Goal: Information Seeking & Learning: Learn about a topic

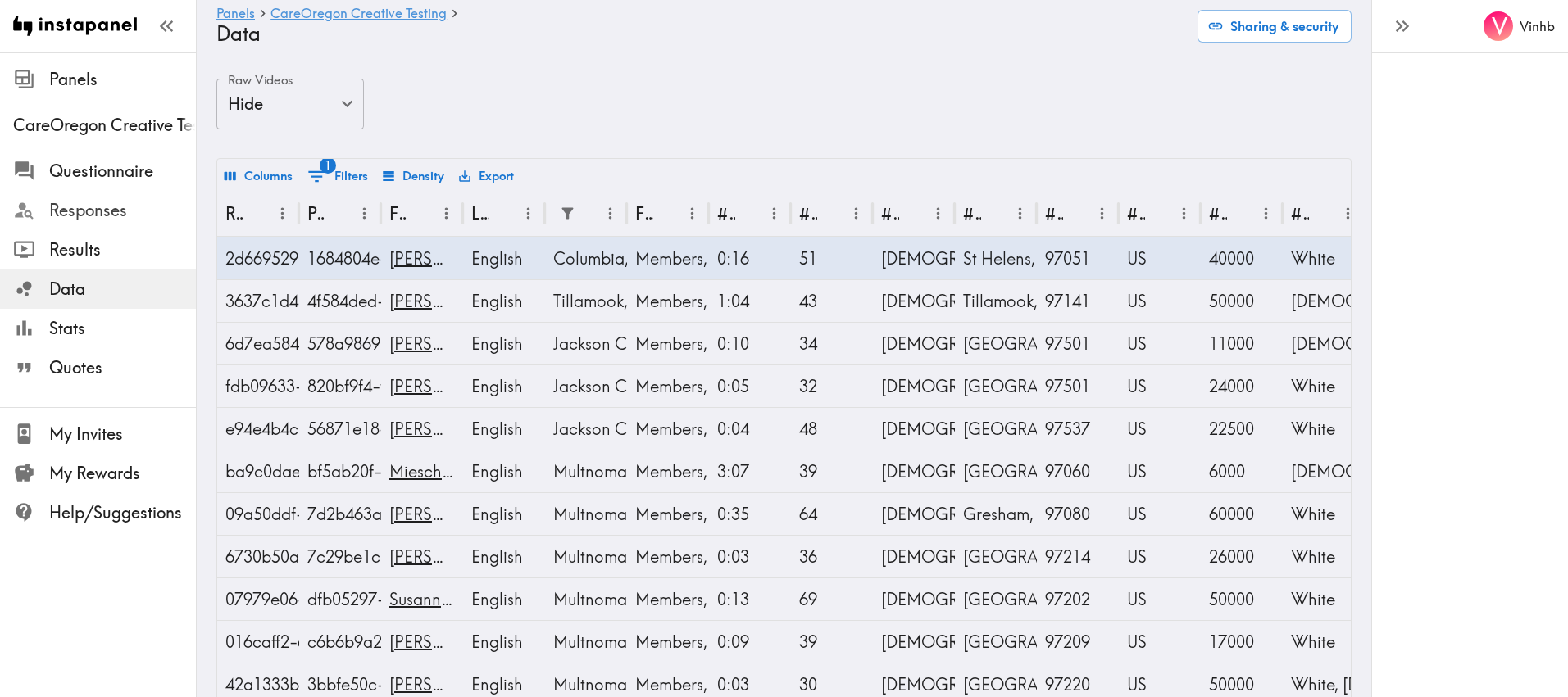
click at [84, 218] on span "Responses" at bounding box center [122, 210] width 147 height 23
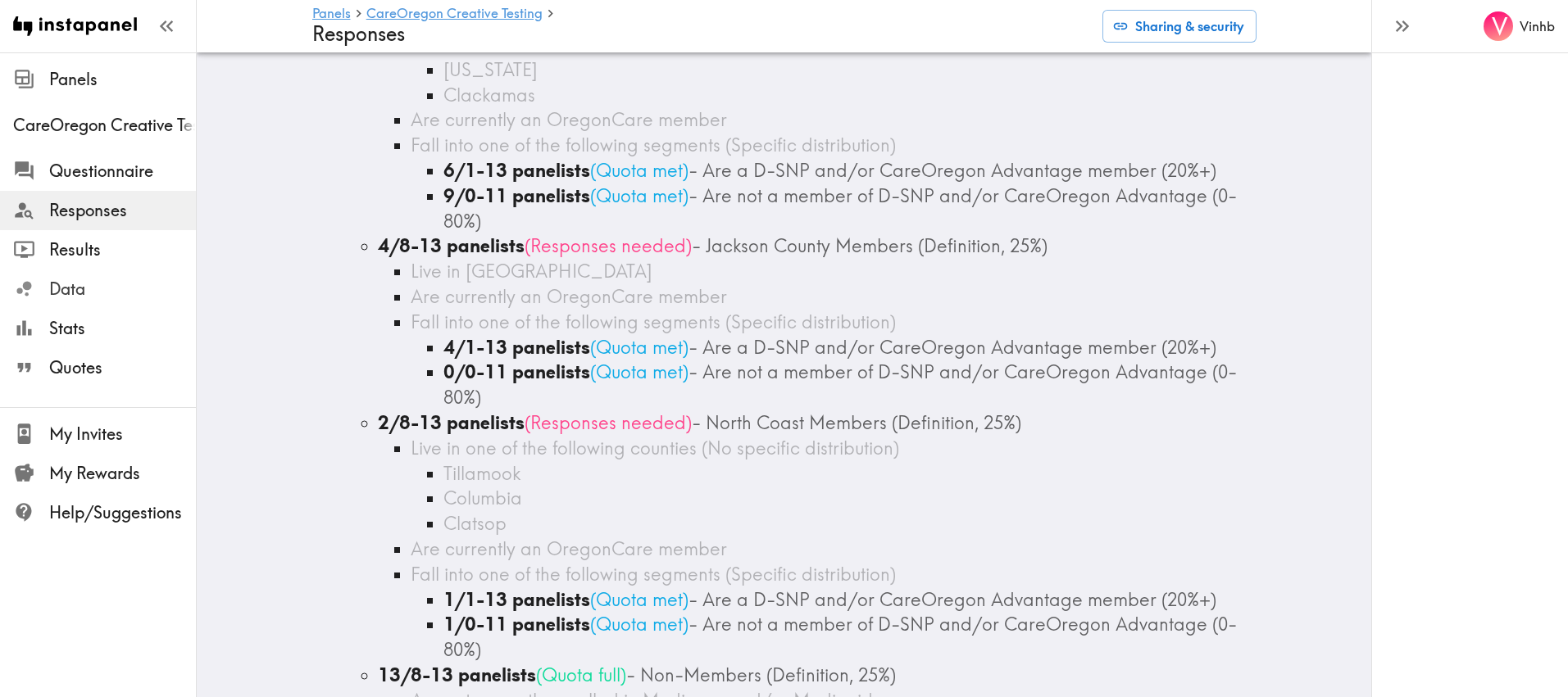
scroll to position [343, 0]
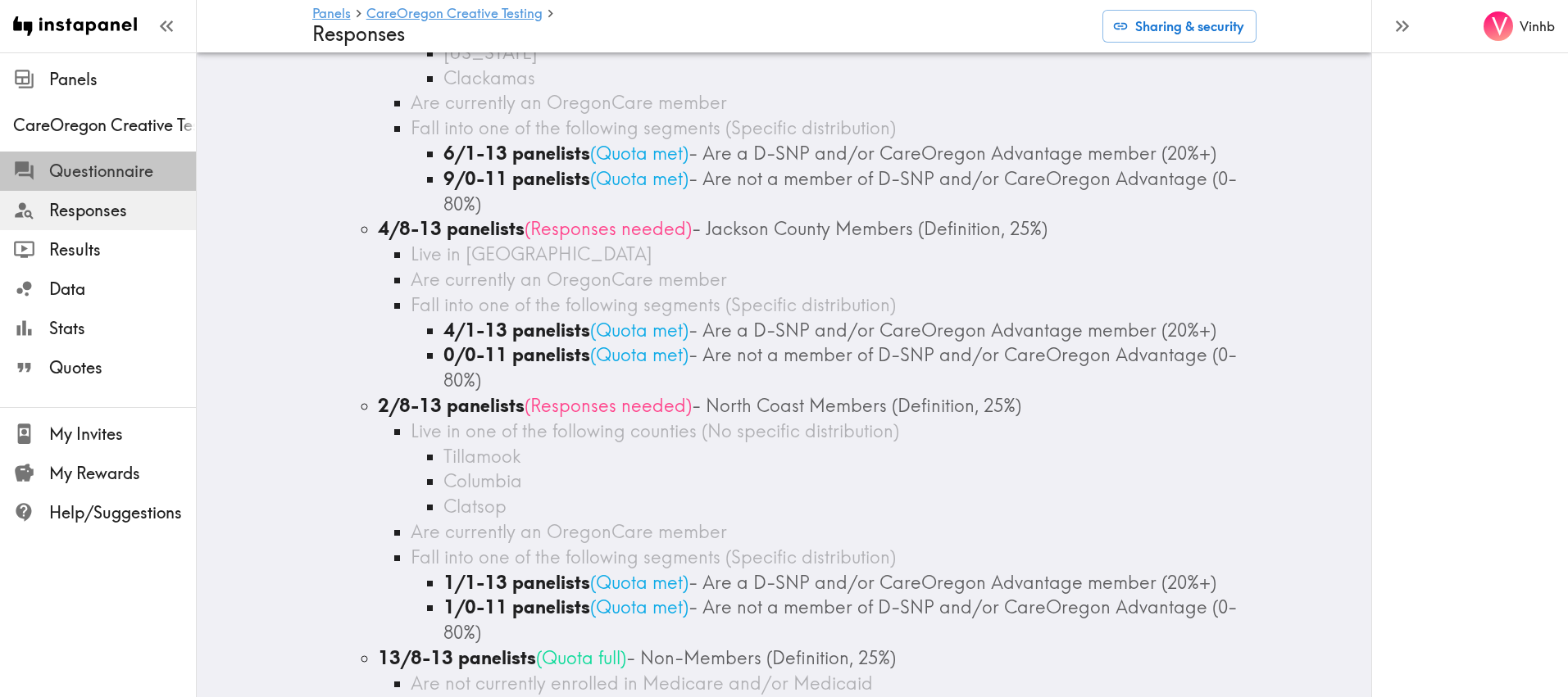
click at [68, 177] on span "Questionnaire" at bounding box center [122, 171] width 147 height 23
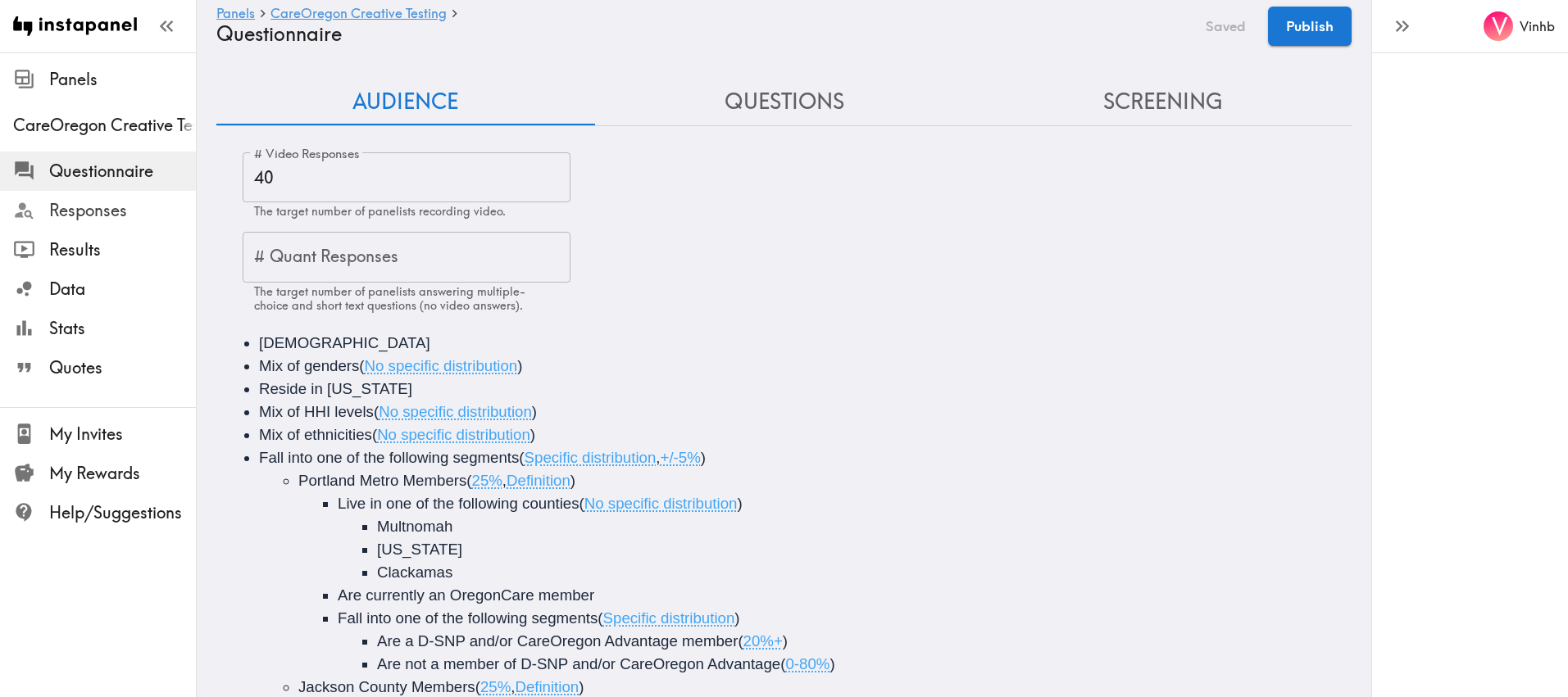
scroll to position [389, 0]
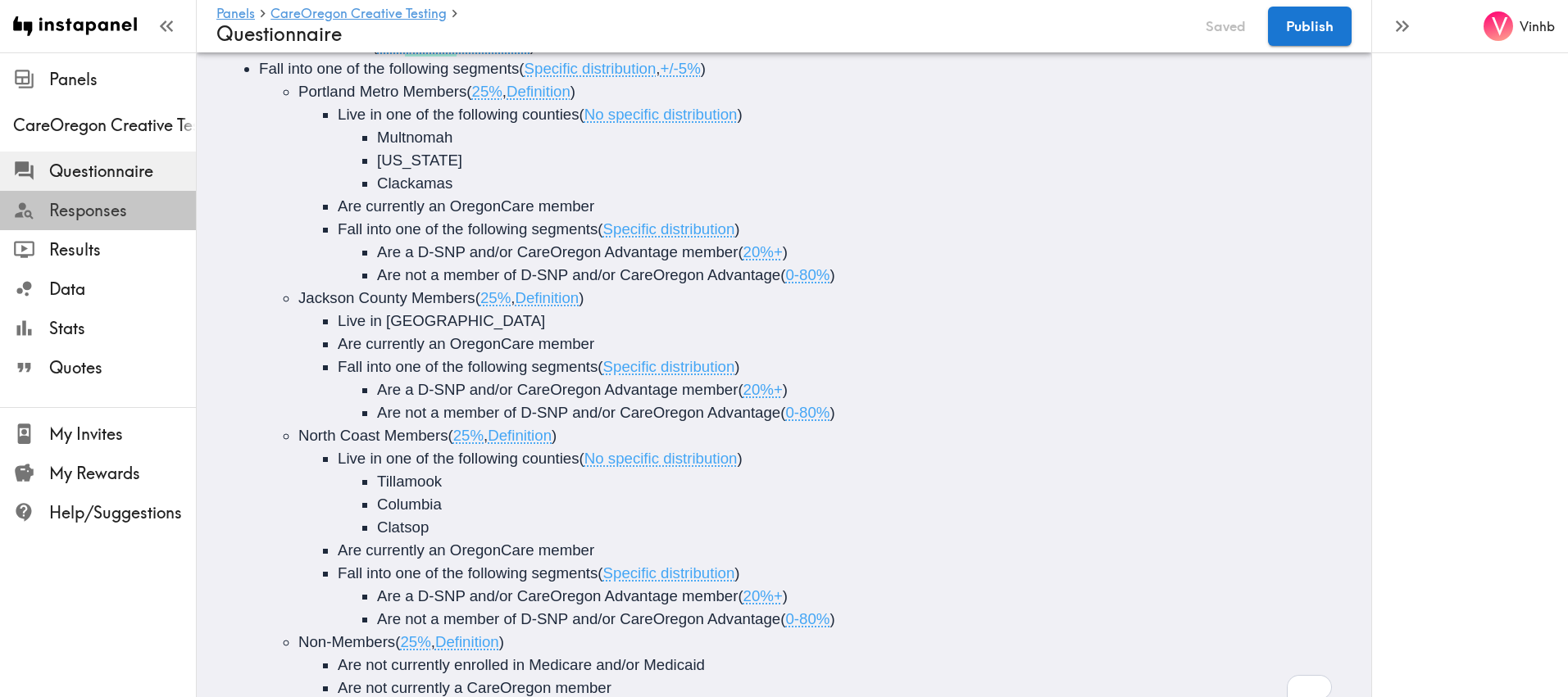
click at [75, 214] on span "Responses" at bounding box center [122, 210] width 147 height 23
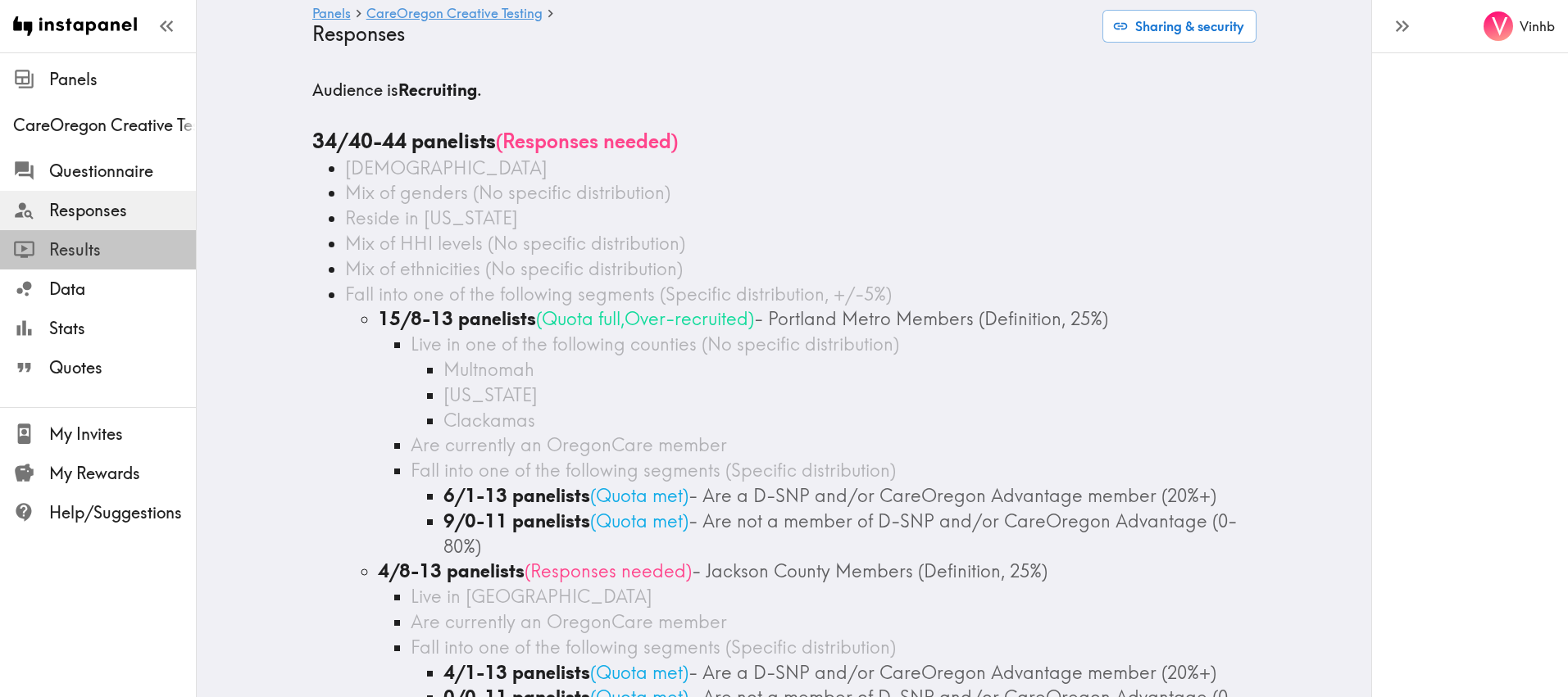
click at [85, 260] on span "Results" at bounding box center [122, 250] width 147 height 23
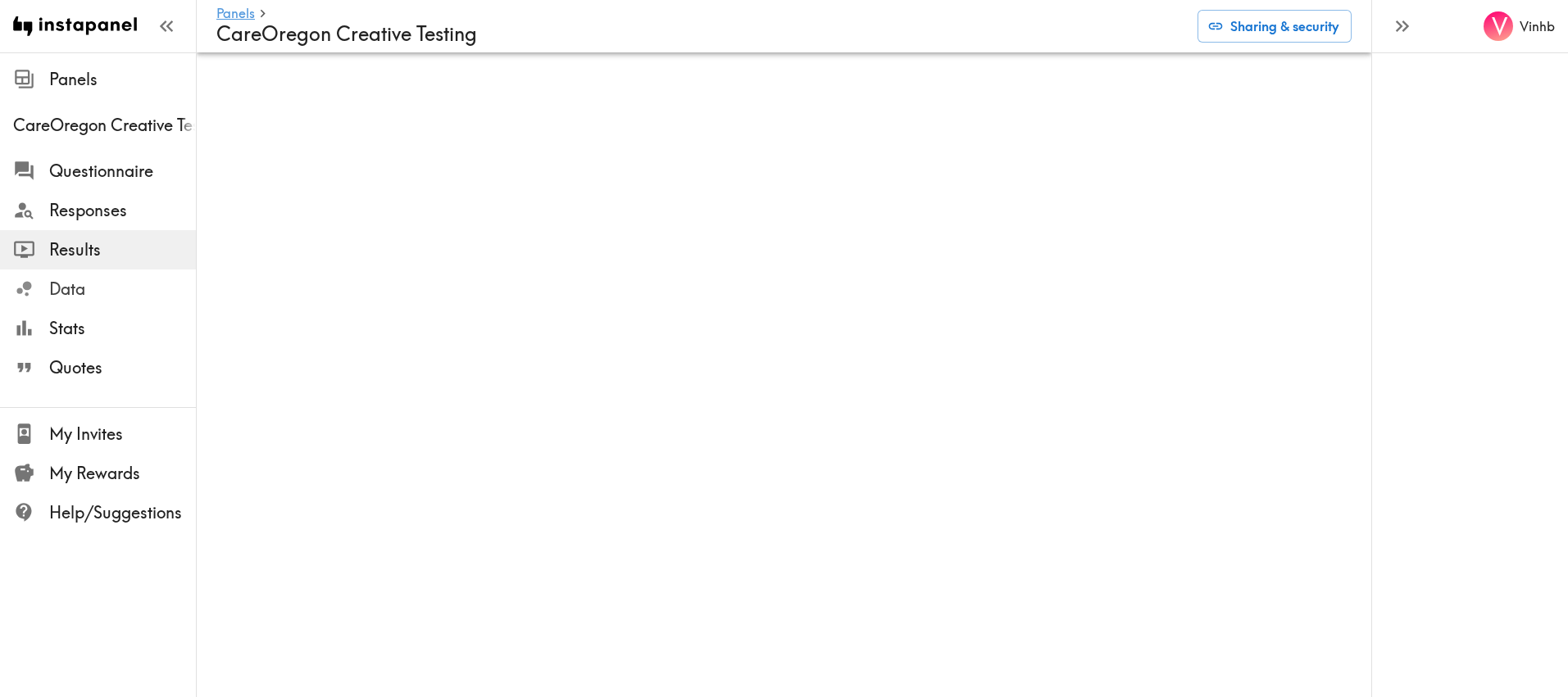
click at [64, 294] on span "Data" at bounding box center [122, 289] width 147 height 23
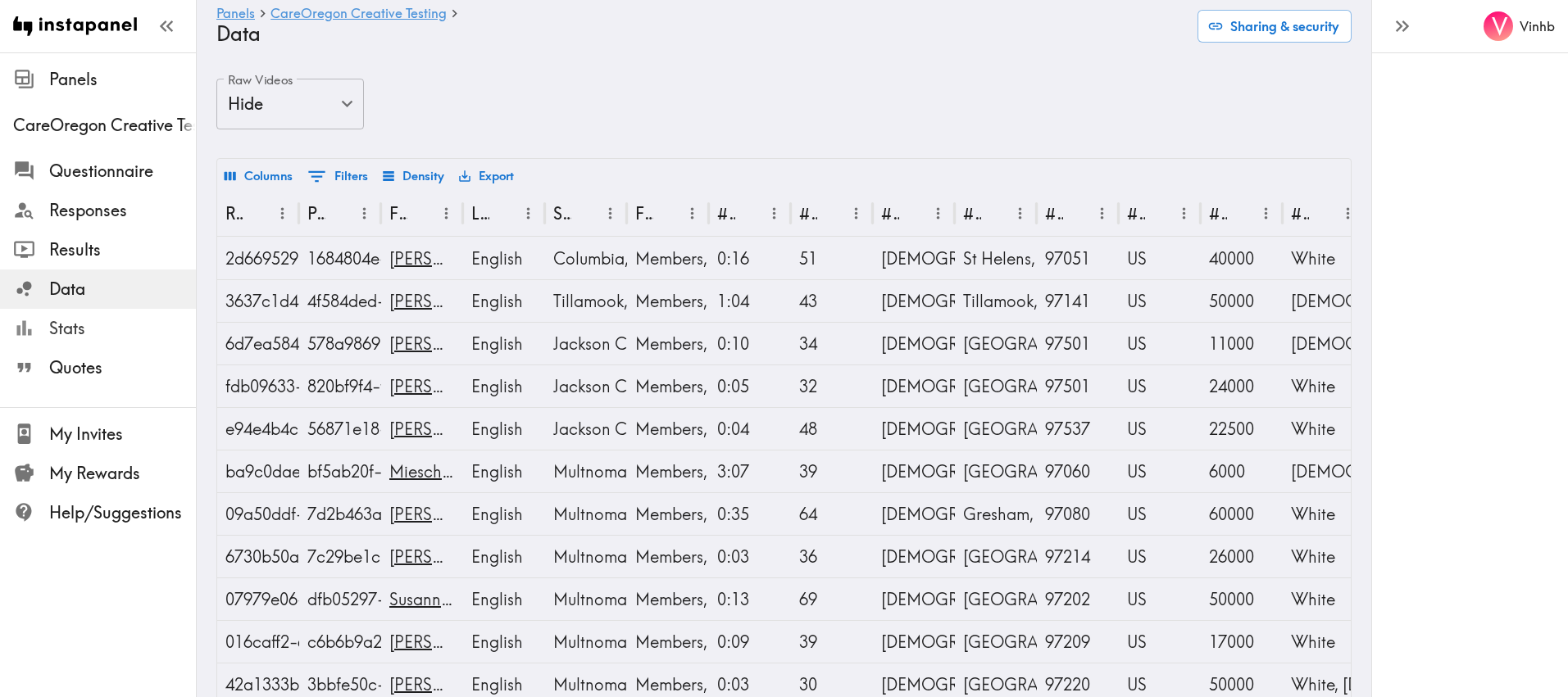
click at [80, 336] on span "Stats" at bounding box center [122, 329] width 147 height 23
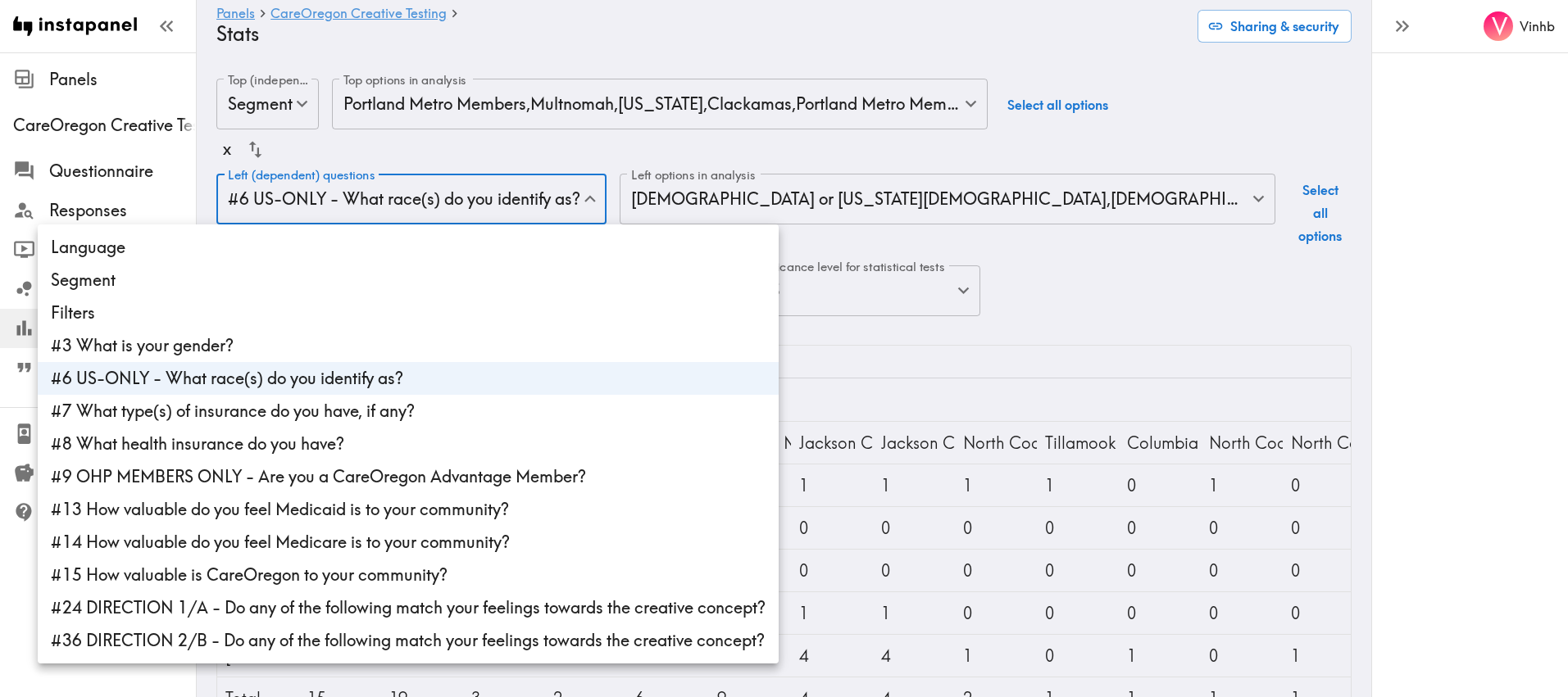
click at [600, 201] on body "Instapanel - Panels - CareOregon Creative Testing - Stats Panels CareOregon Cre…" at bounding box center [784, 485] width 1568 height 865
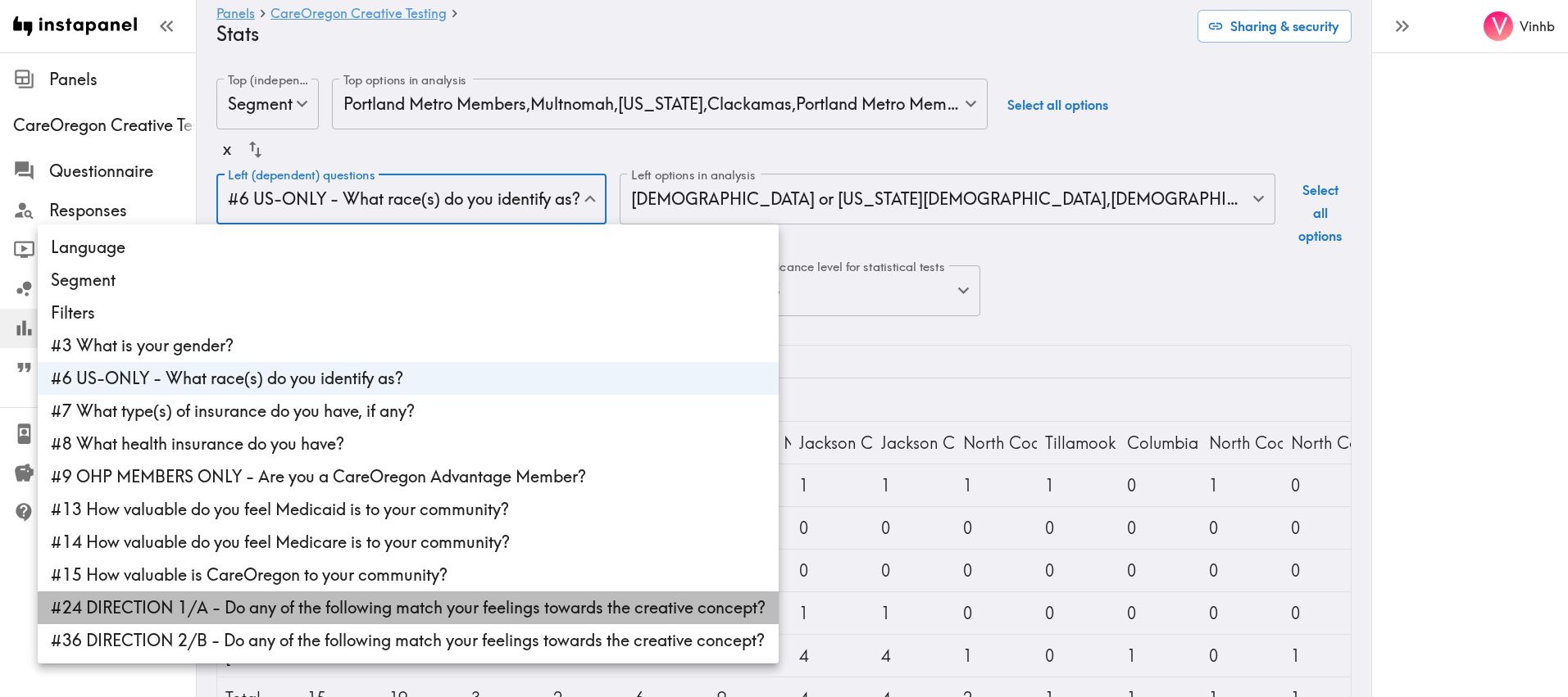
click at [336, 606] on li "#24 DIRECTION 1/A - Do any of the following match your feelings towards the cre…" at bounding box center [408, 607] width 740 height 33
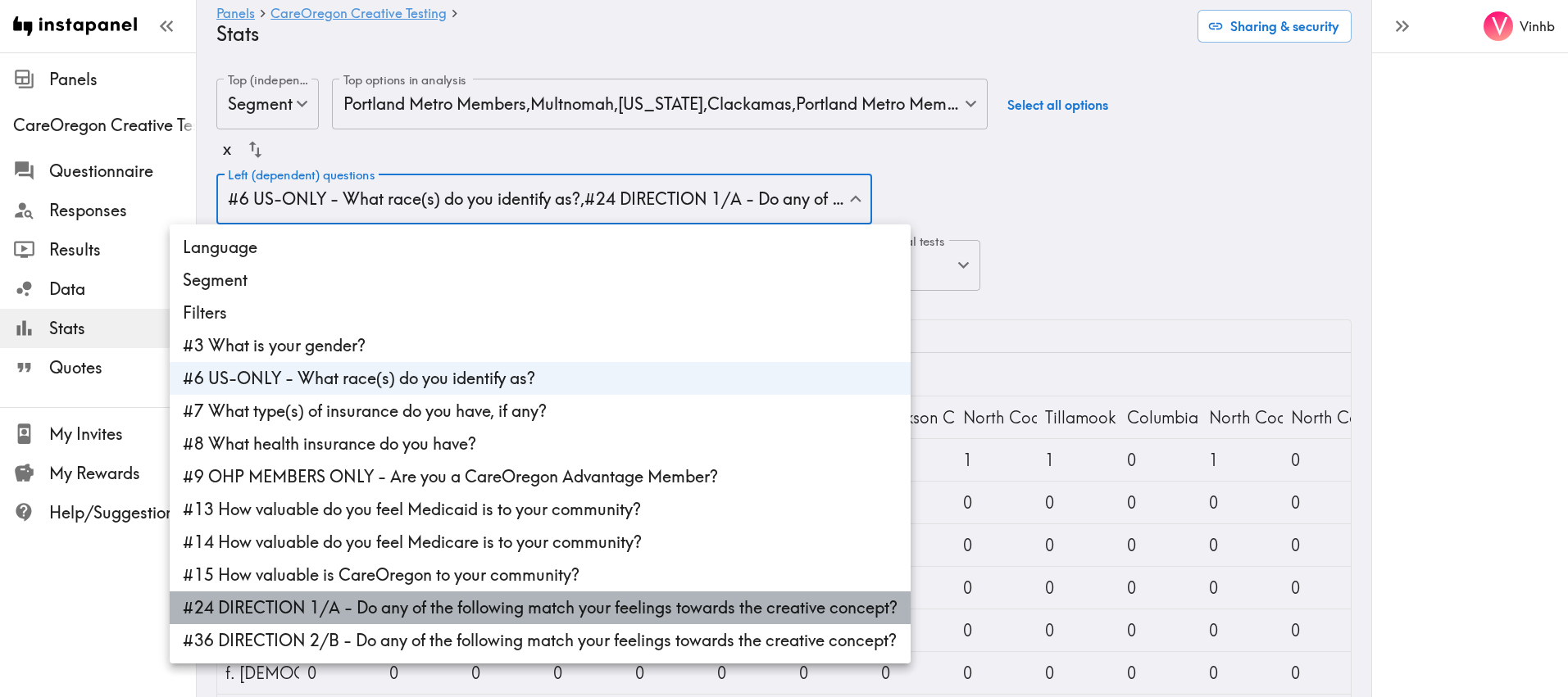
click at [409, 610] on li "#24 DIRECTION 1/A - Do any of the following match your feelings towards the cre…" at bounding box center [540, 607] width 740 height 33
type input "ff6bcbe3-b088-47cb-aa16-4d2d9038cae1"
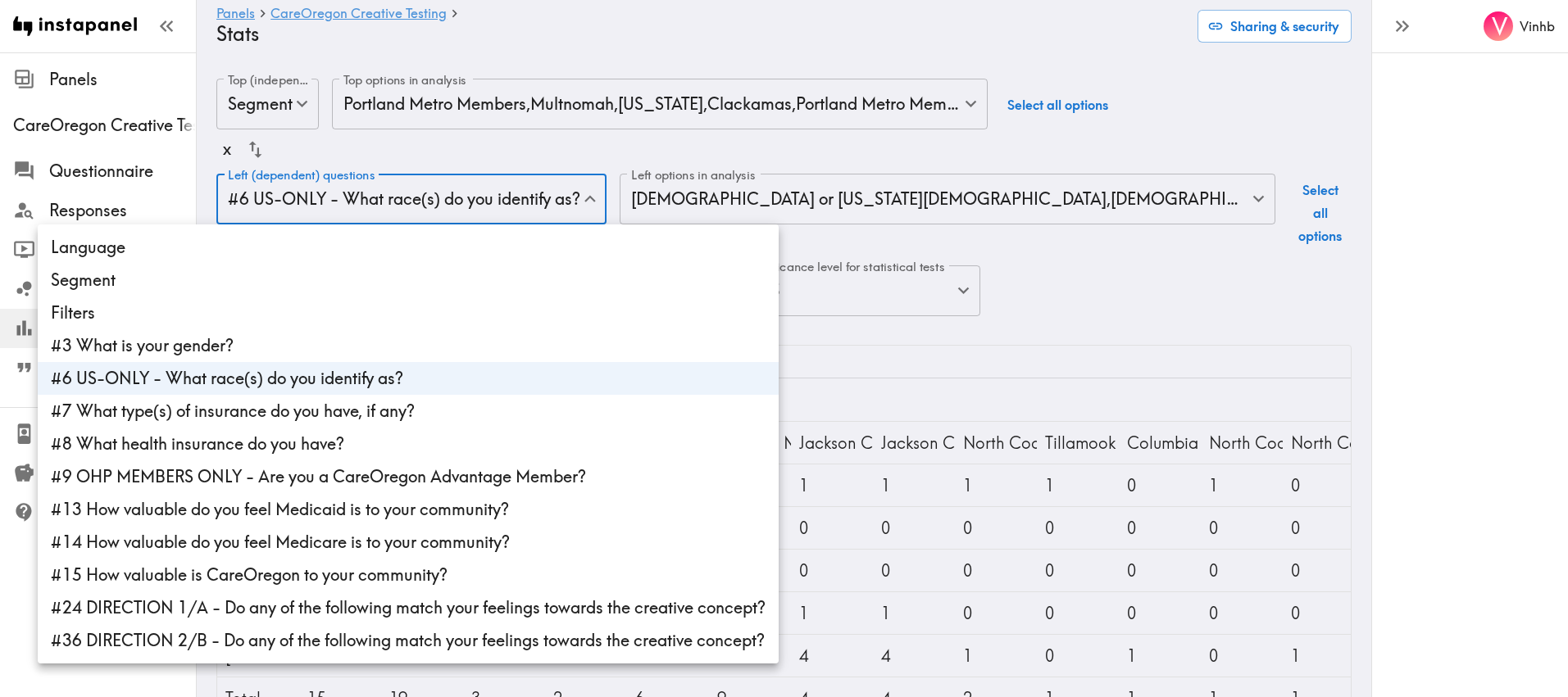
click at [978, 362] on div at bounding box center [784, 348] width 1568 height 697
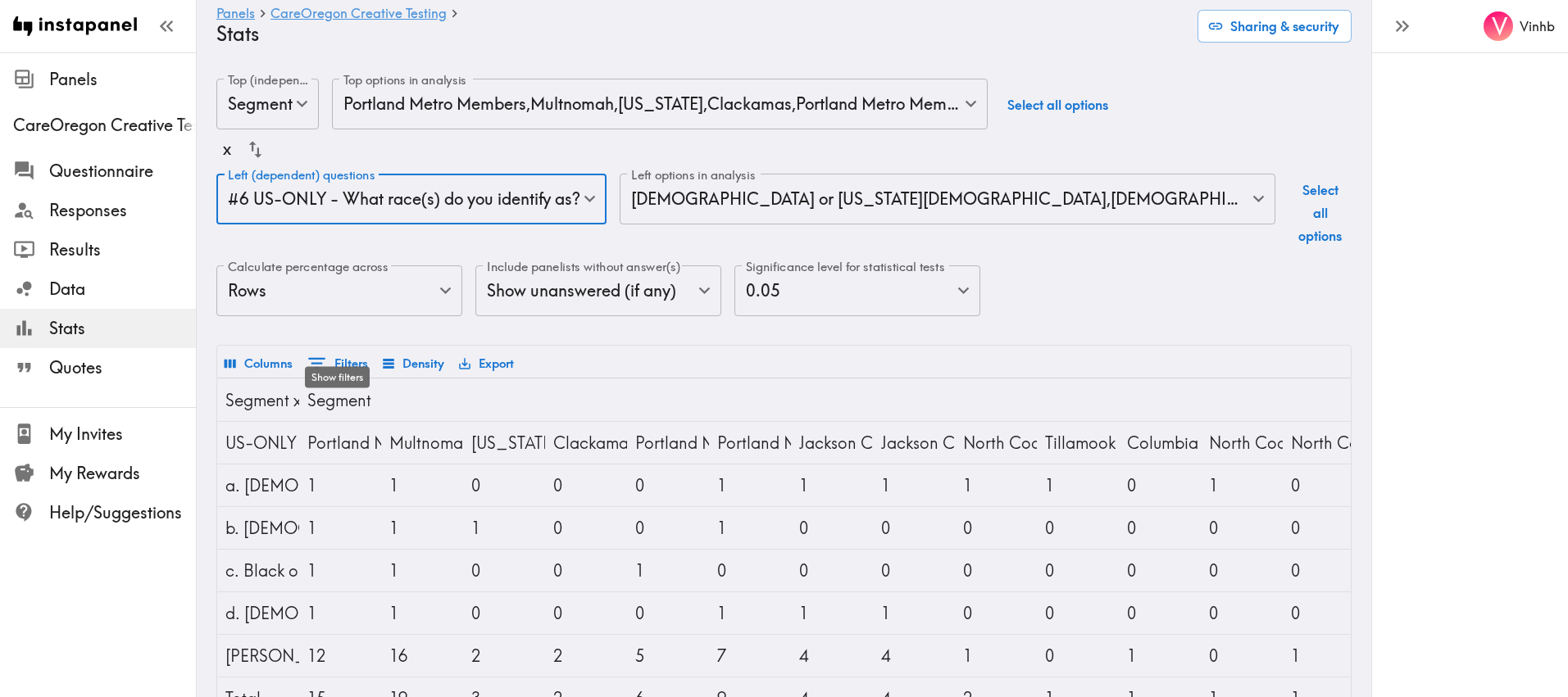
click at [352, 349] on button "0 Filters" at bounding box center [338, 363] width 69 height 28
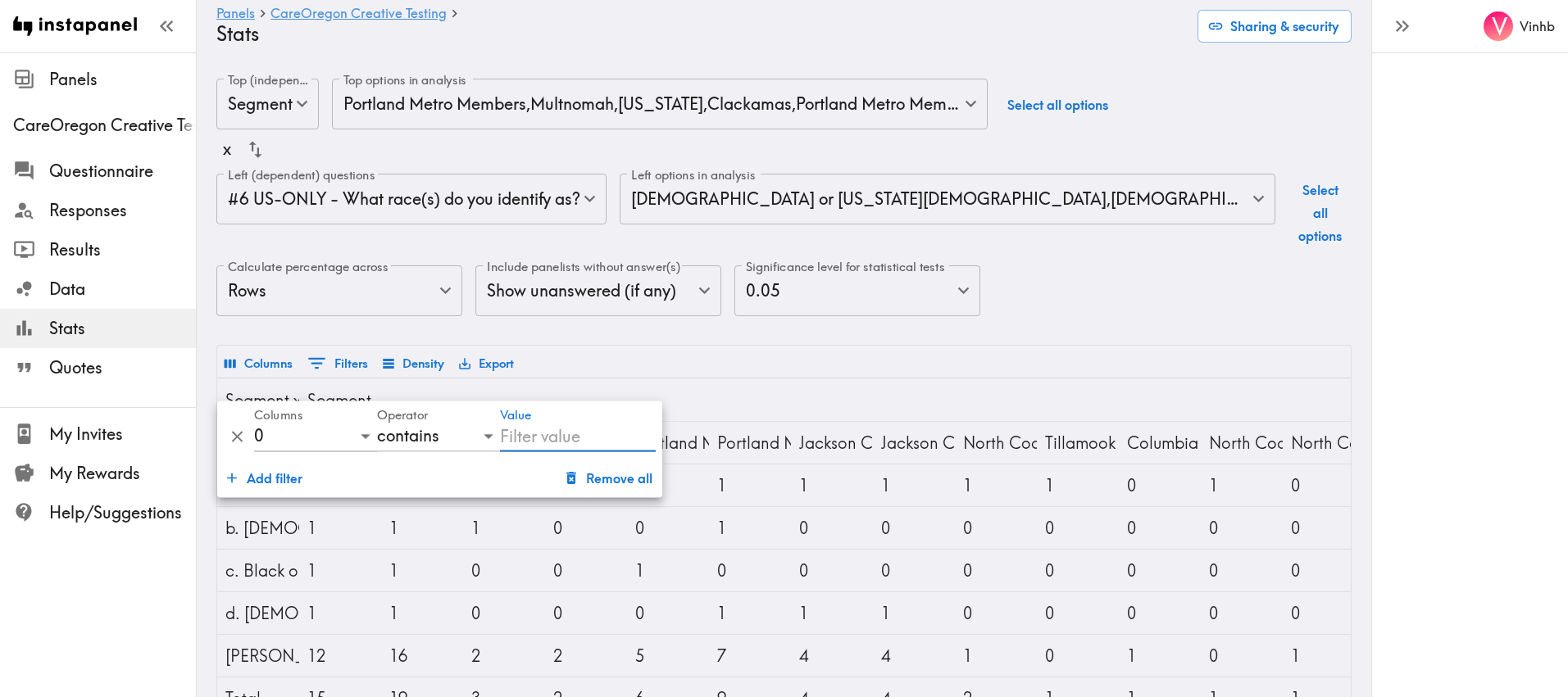
click at [359, 435] on body "Instapanel - Panels - CareOregon Creative Testing - Stats Panels CareOregon Cre…" at bounding box center [784, 485] width 1568 height 865
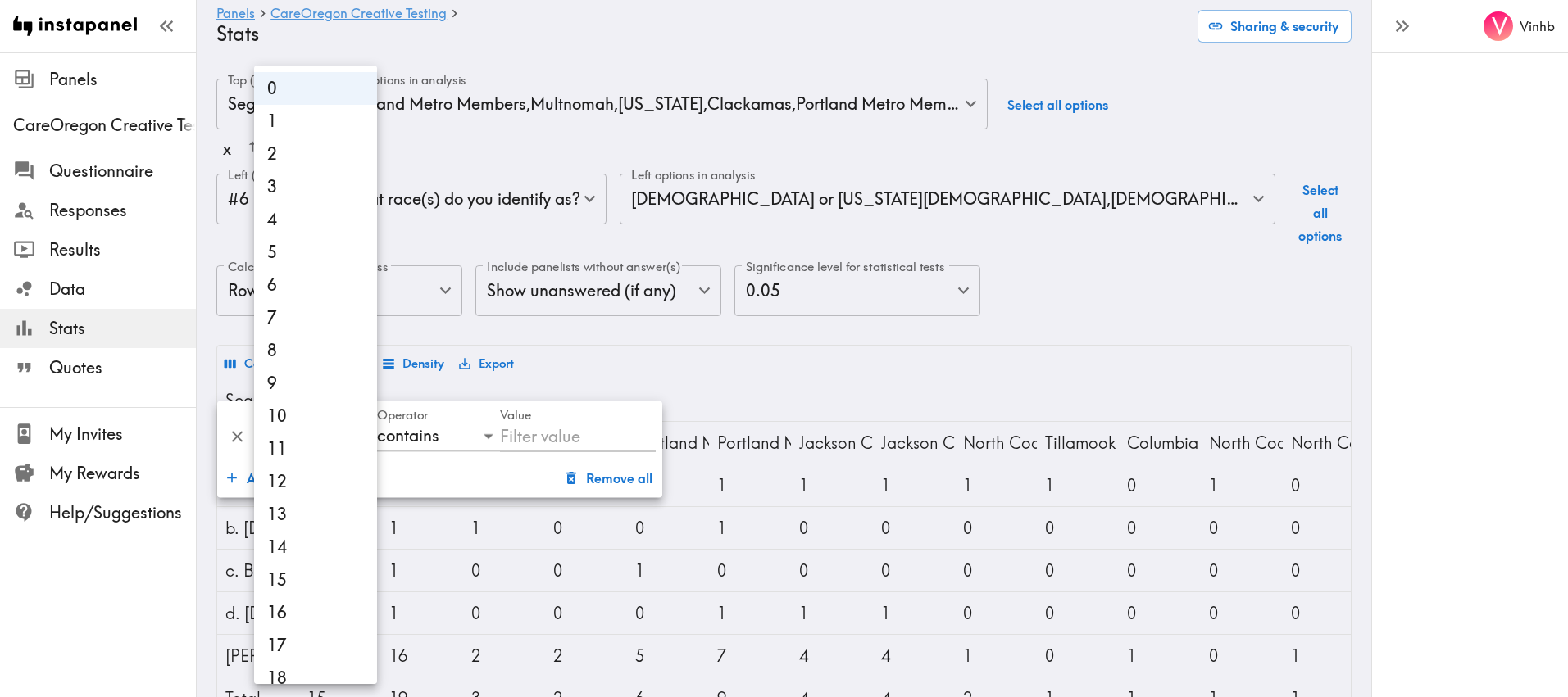
click at [440, 432] on div at bounding box center [784, 348] width 1568 height 697
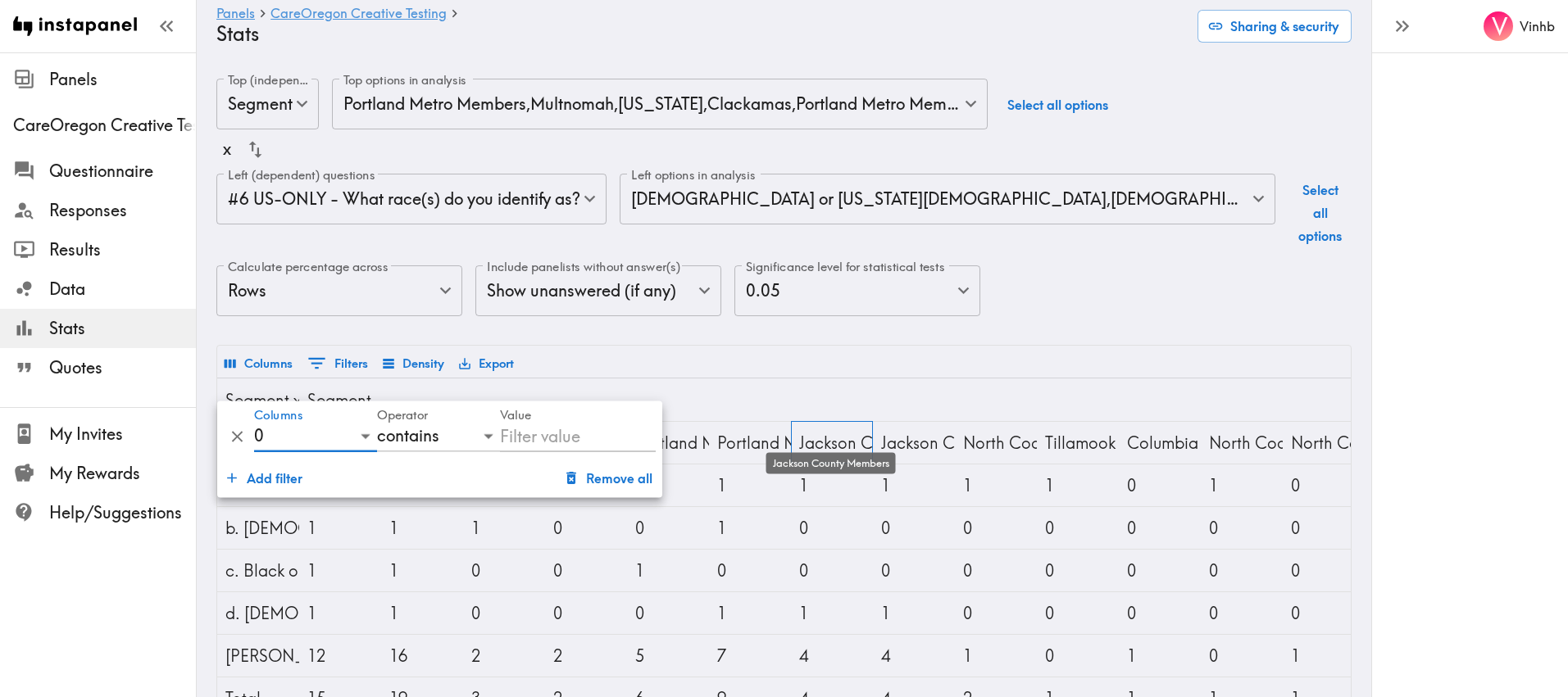
click at [836, 422] on div "Jackson County Members" at bounding box center [832, 442] width 66 height 42
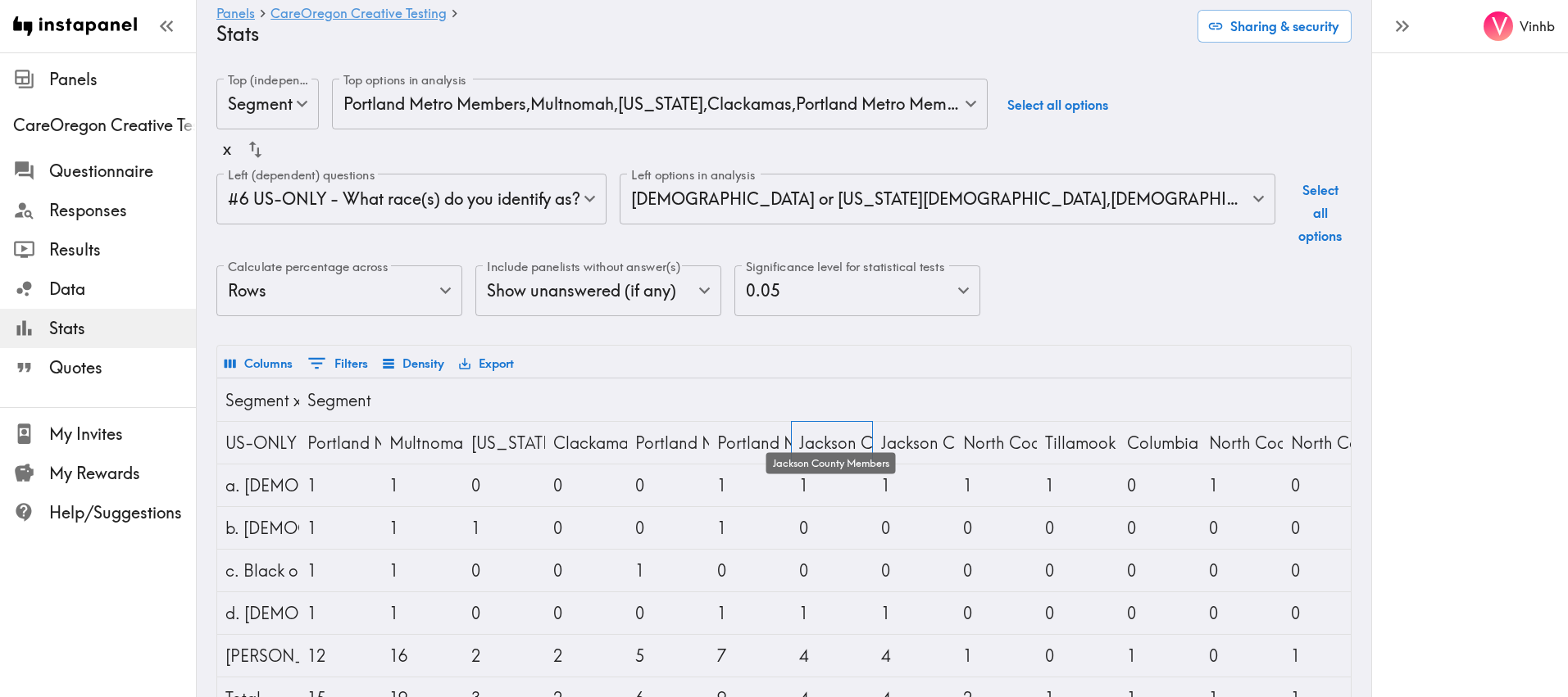
click at [835, 422] on div "Jackson County Members" at bounding box center [832, 442] width 66 height 42
click at [329, 349] on button "0 Filters" at bounding box center [338, 363] width 69 height 28
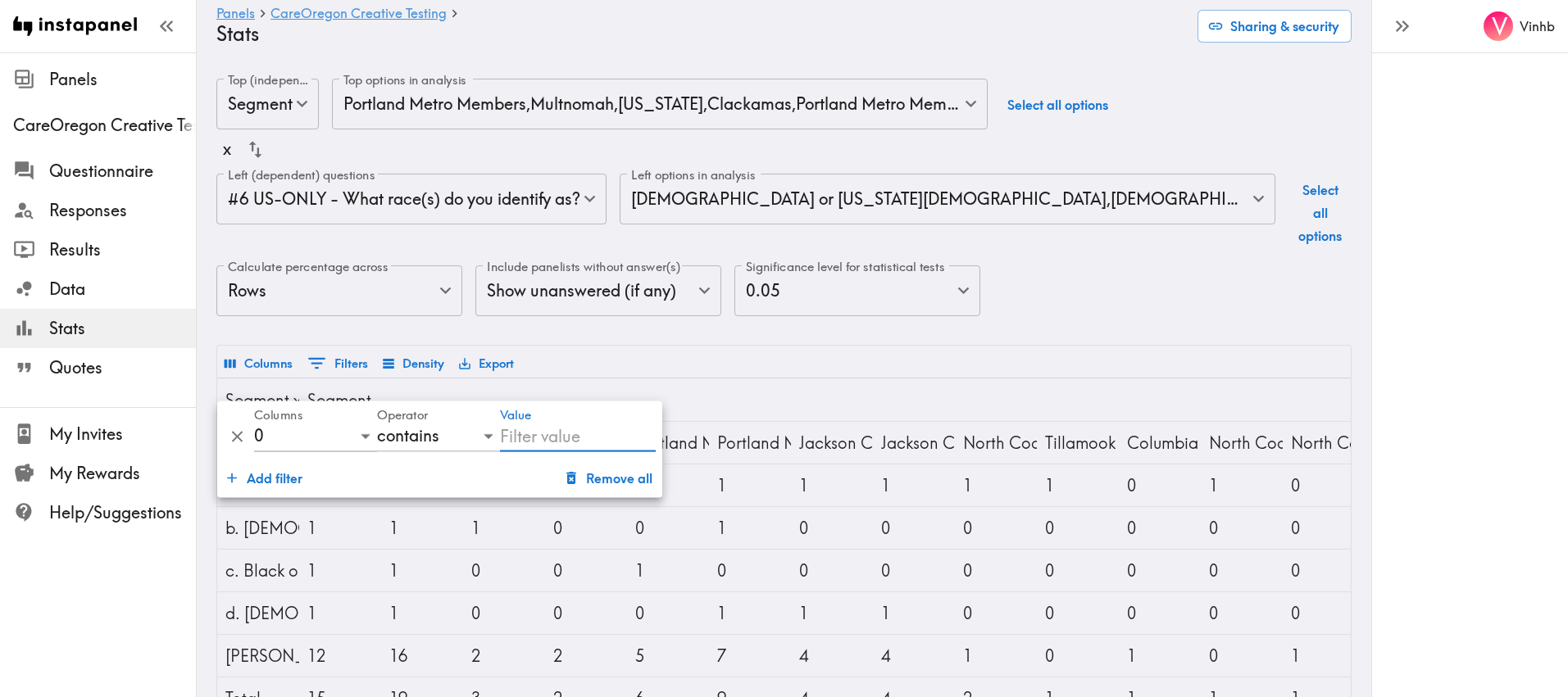
click at [352, 436] on body "Instapanel - Panels - CareOregon Creative Testing - Stats Panels CareOregon Cre…" at bounding box center [784, 485] width 1568 height 865
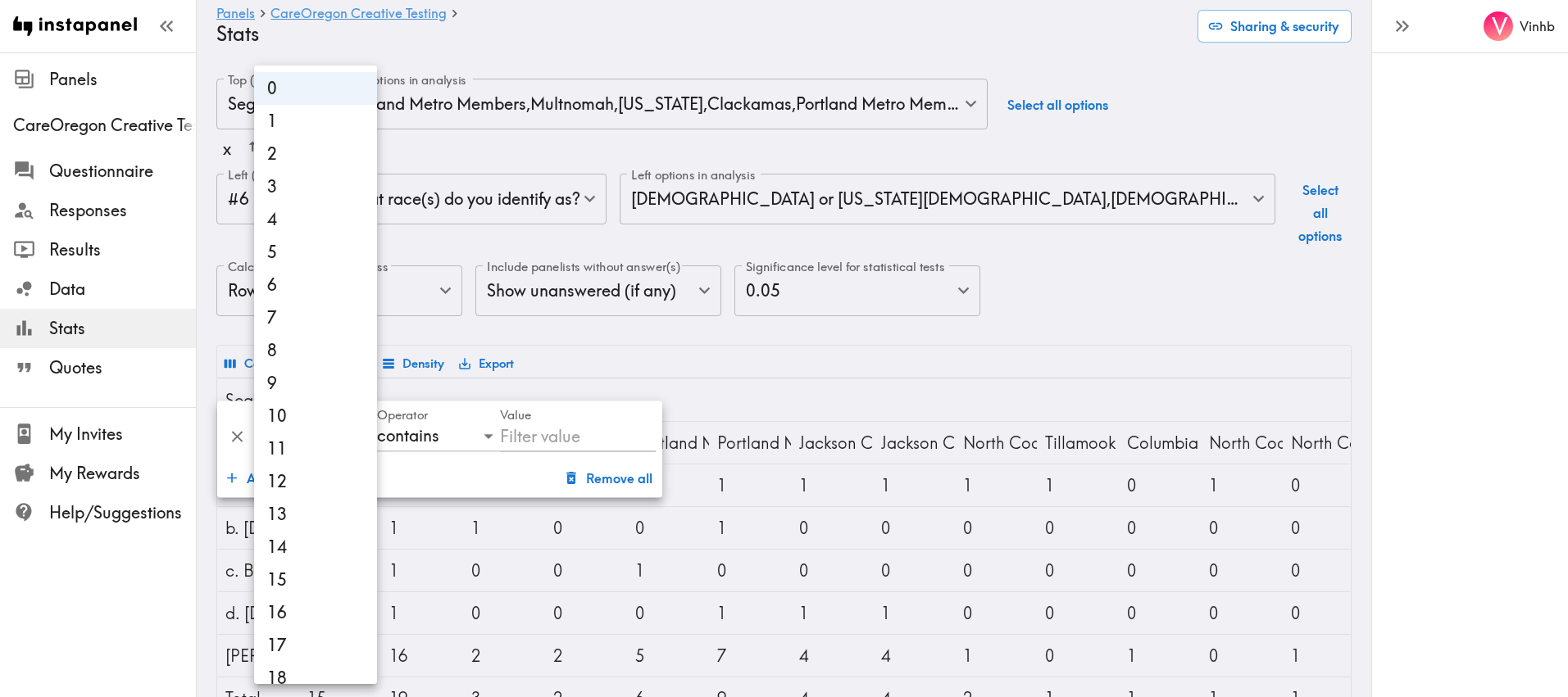
click at [849, 354] on div at bounding box center [784, 348] width 1568 height 697
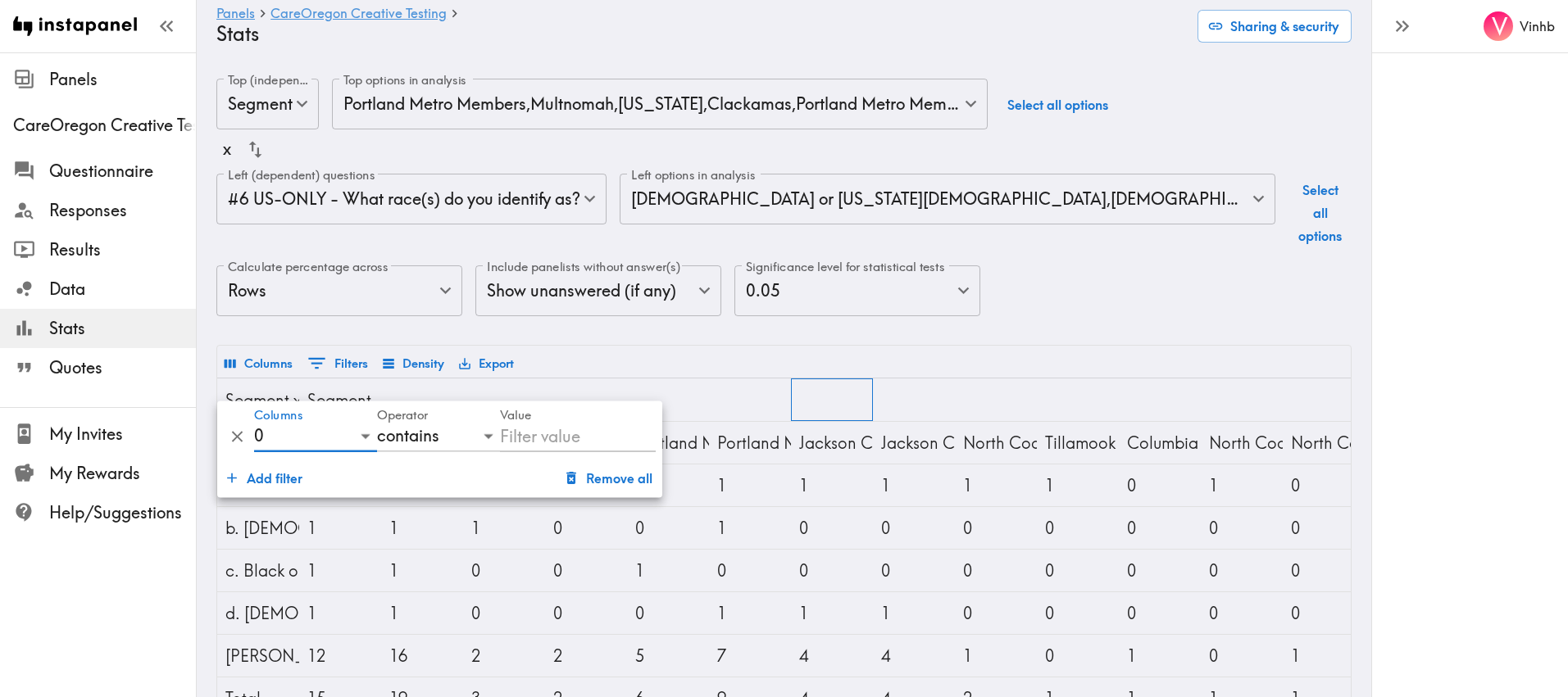
click at [792, 378] on div at bounding box center [832, 400] width 82 height 43
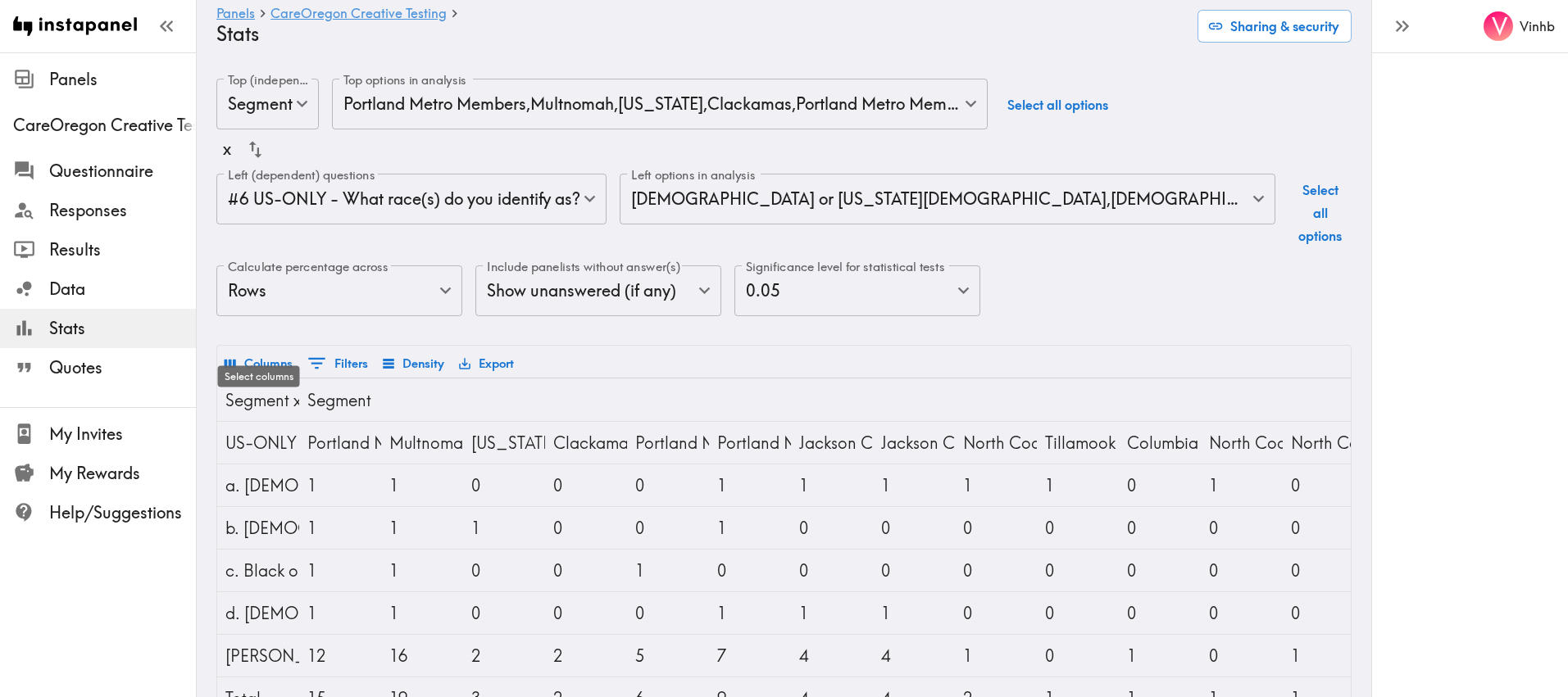
click at [248, 350] on button "Columns" at bounding box center [258, 363] width 76 height 28
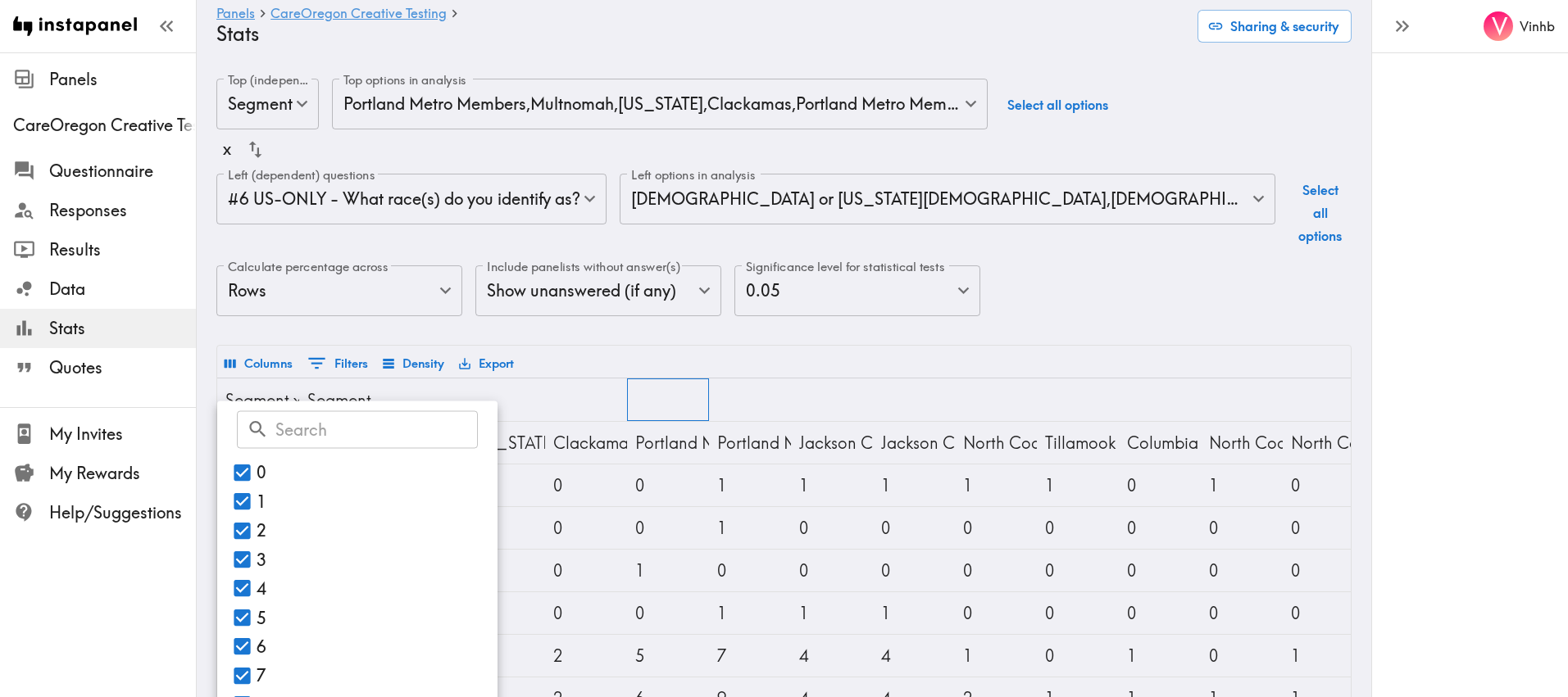
drag, startPoint x: 648, startPoint y: 376, endPoint x: 607, endPoint y: 376, distance: 41.0
click at [648, 378] on div at bounding box center [668, 400] width 82 height 43
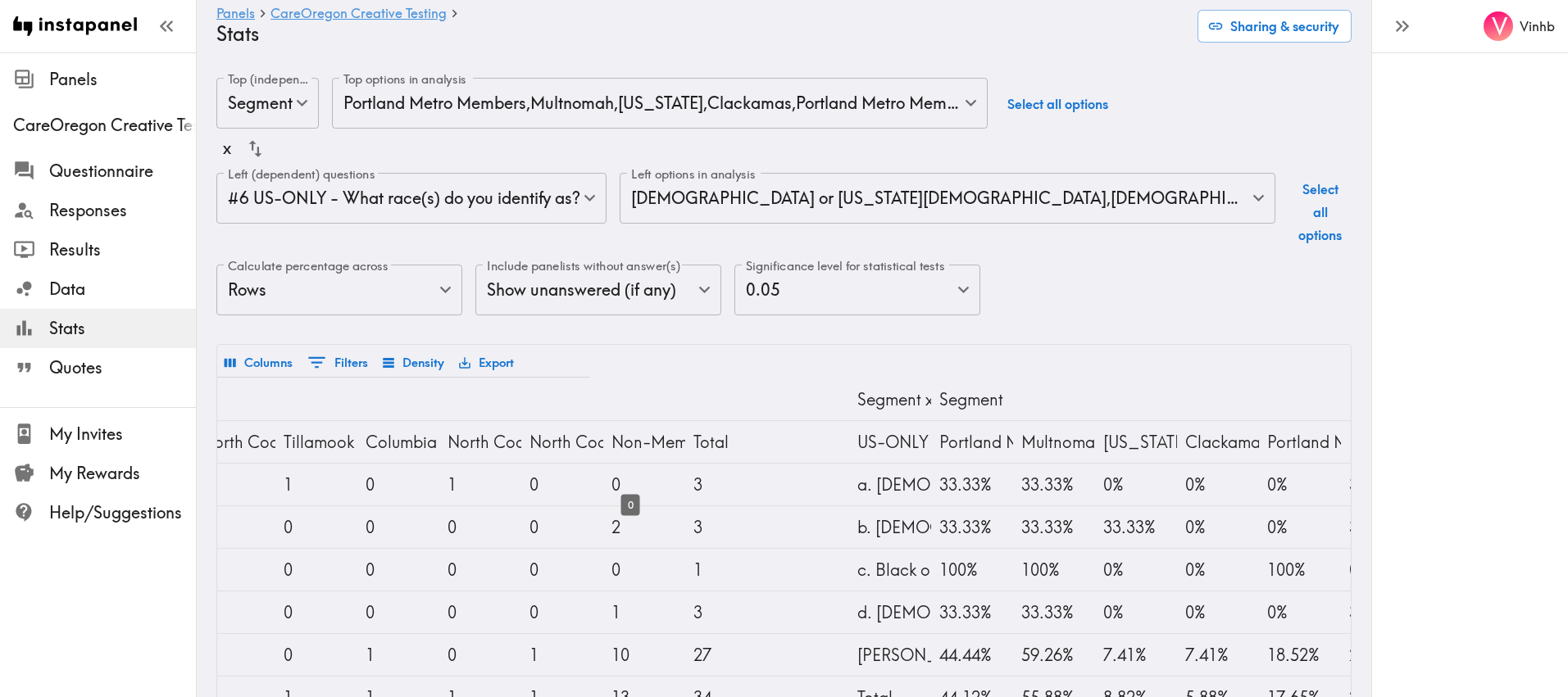
scroll to position [0, 794]
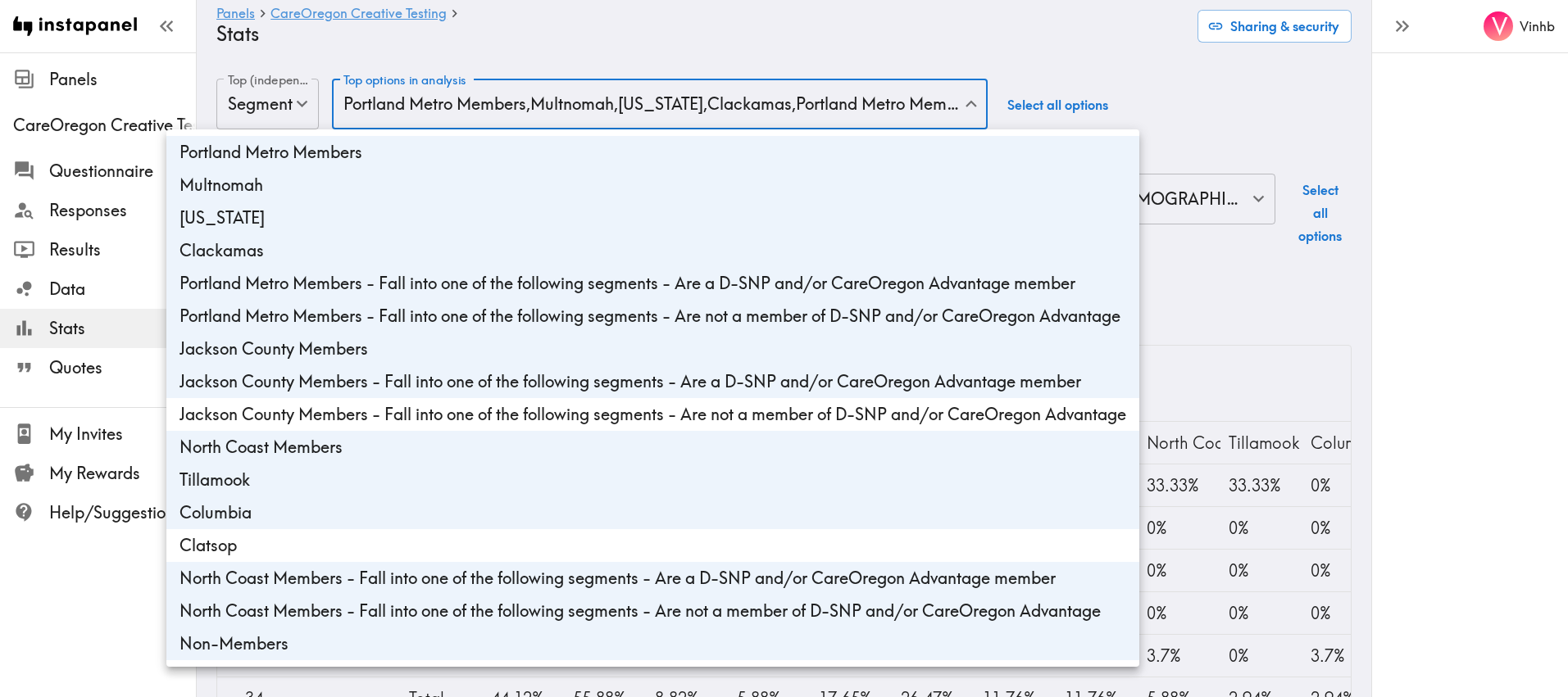
click at [967, 105] on body "Instapanel - Panels - CareOregon Creative Testing - Stats Panels CareOregon Cre…" at bounding box center [784, 485] width 1568 height 865
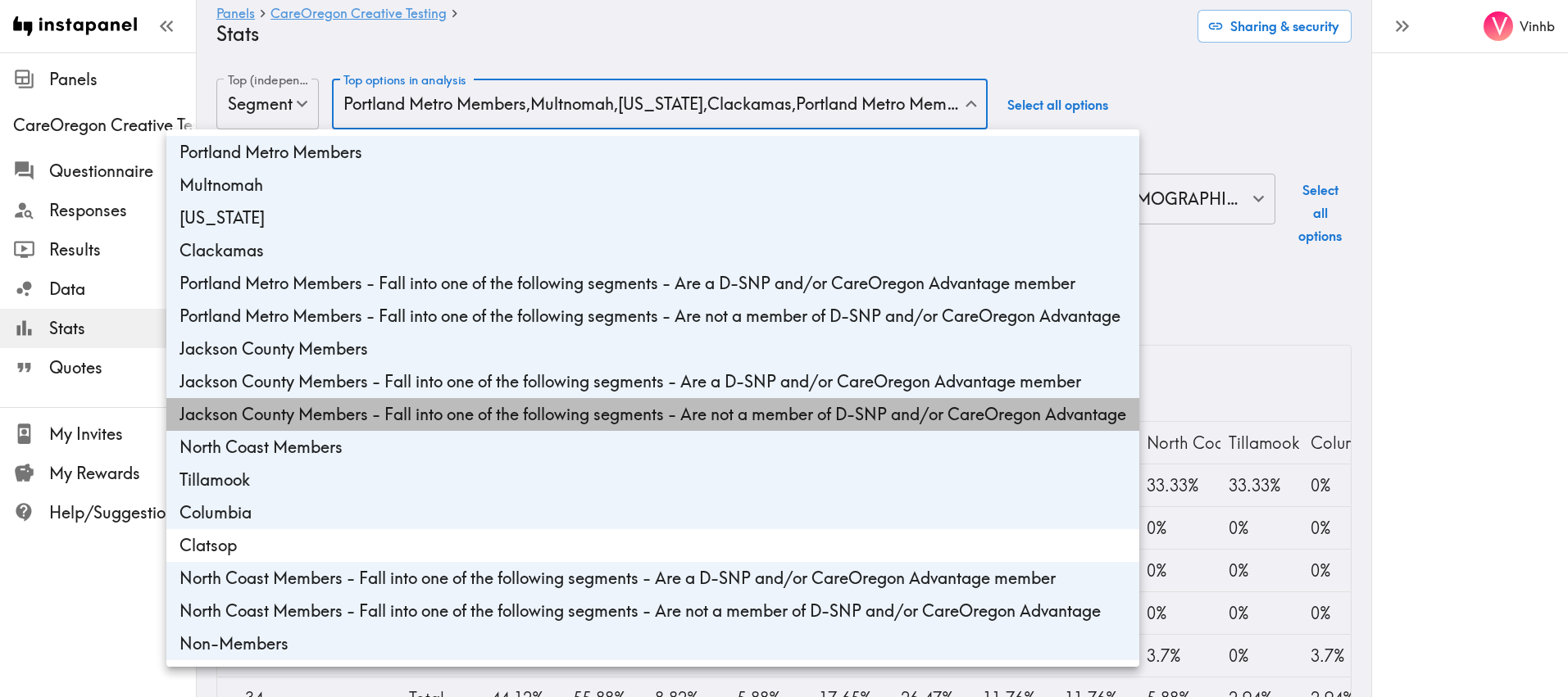
click at [477, 409] on li "Jackson County Members - Fall into one of the following segments - Are not a me…" at bounding box center [653, 415] width 973 height 33
type input "a0a930ea-3774-4044-bcf0-8707e91838ec,ad0e29ef-d756-446b-8f84-53724419edd8,9d627…"
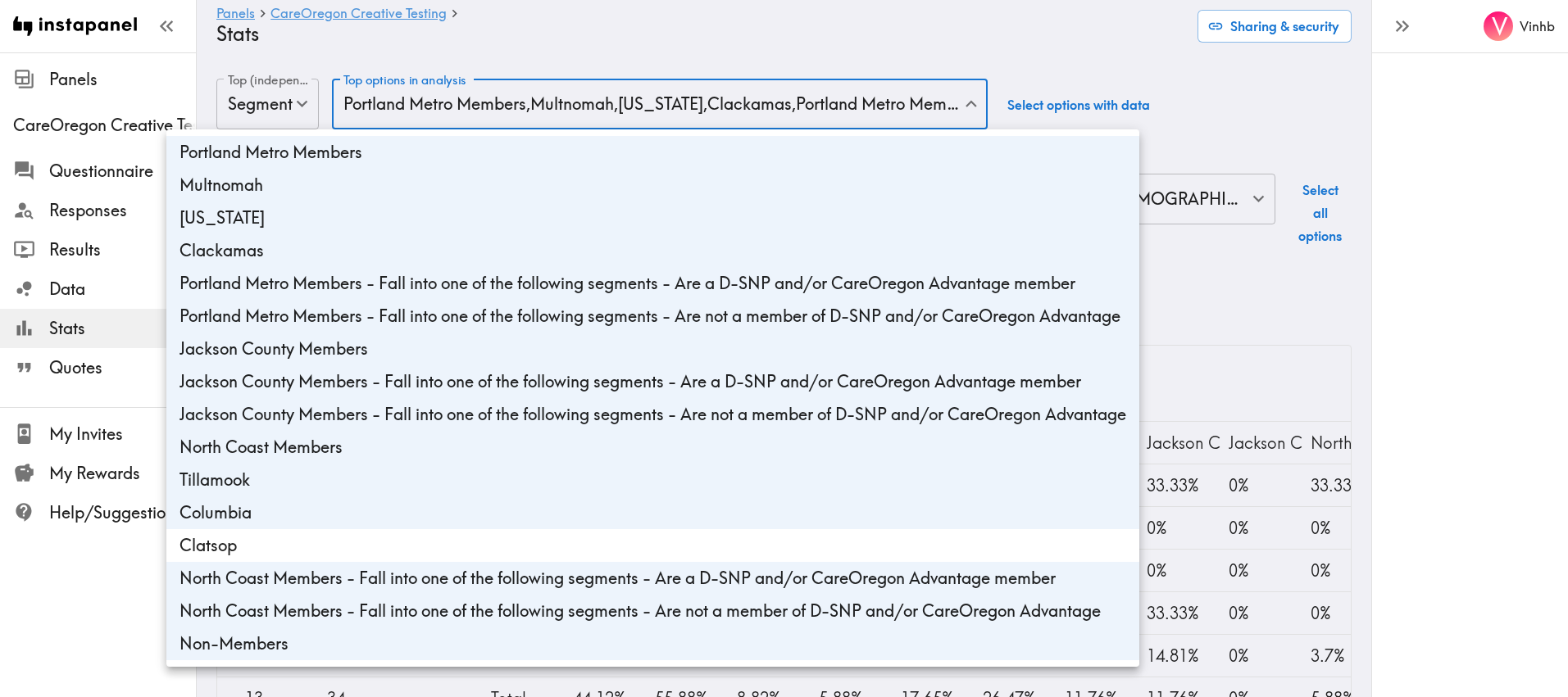
click at [1228, 368] on div at bounding box center [784, 348] width 1568 height 697
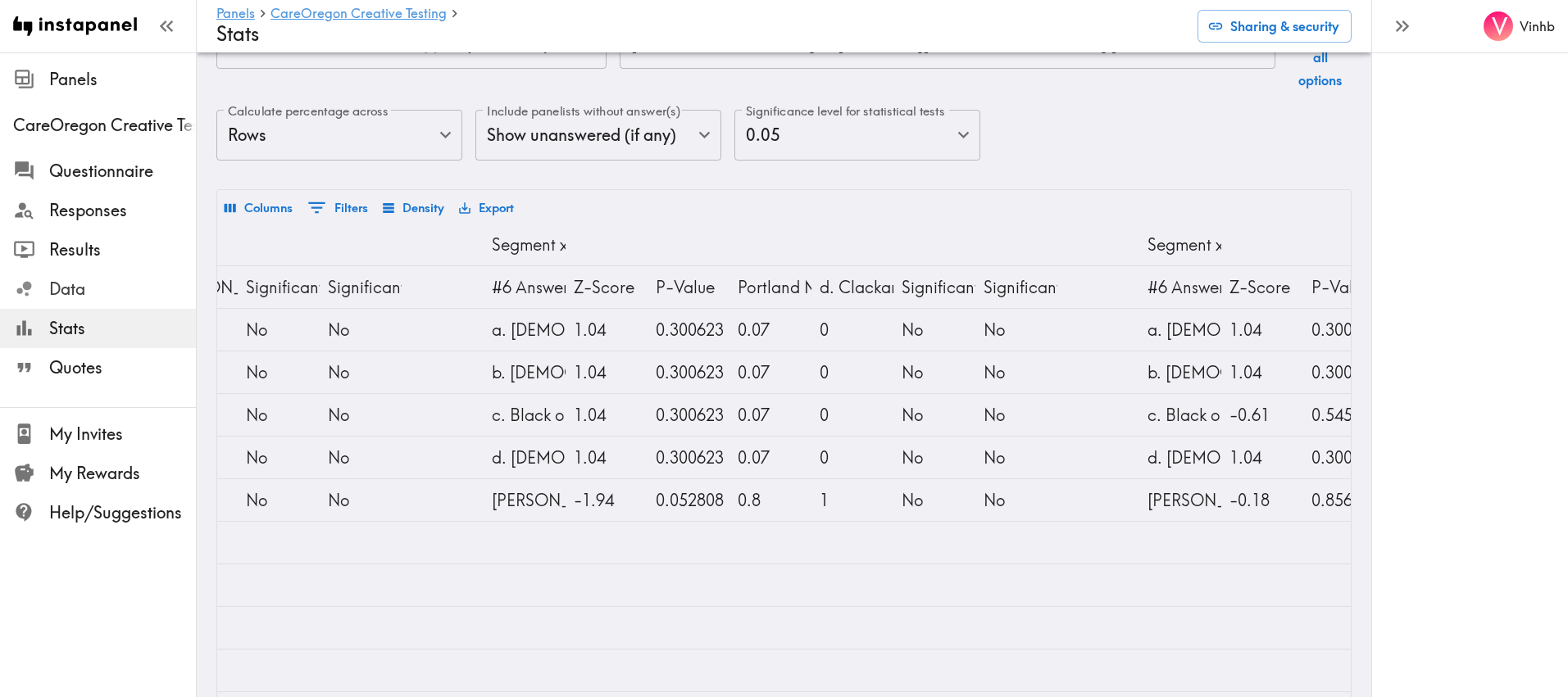
click at [79, 282] on span "Data" at bounding box center [122, 289] width 147 height 23
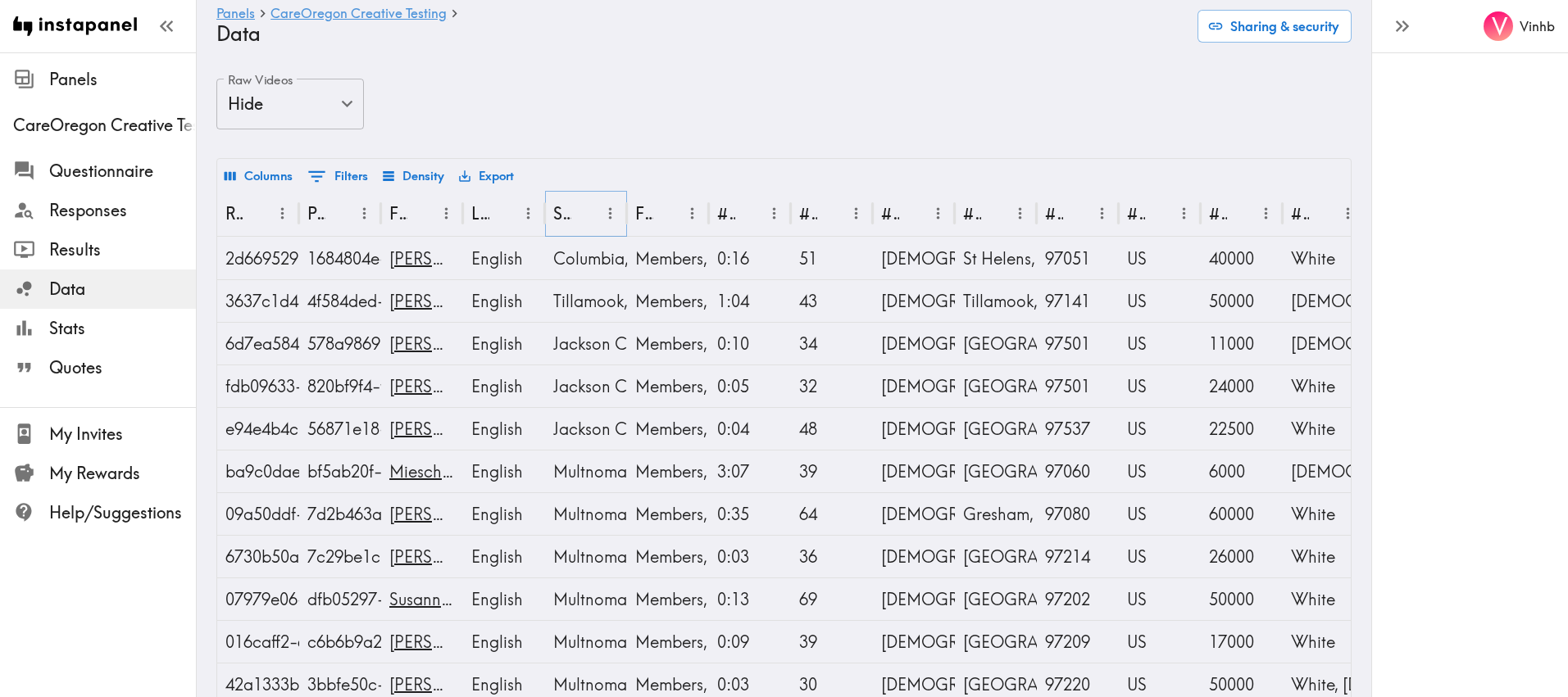
click at [586, 216] on icon "Sort" at bounding box center [585, 213] width 17 height 17
click at [613, 211] on icon "Menu" at bounding box center [609, 213] width 17 height 17
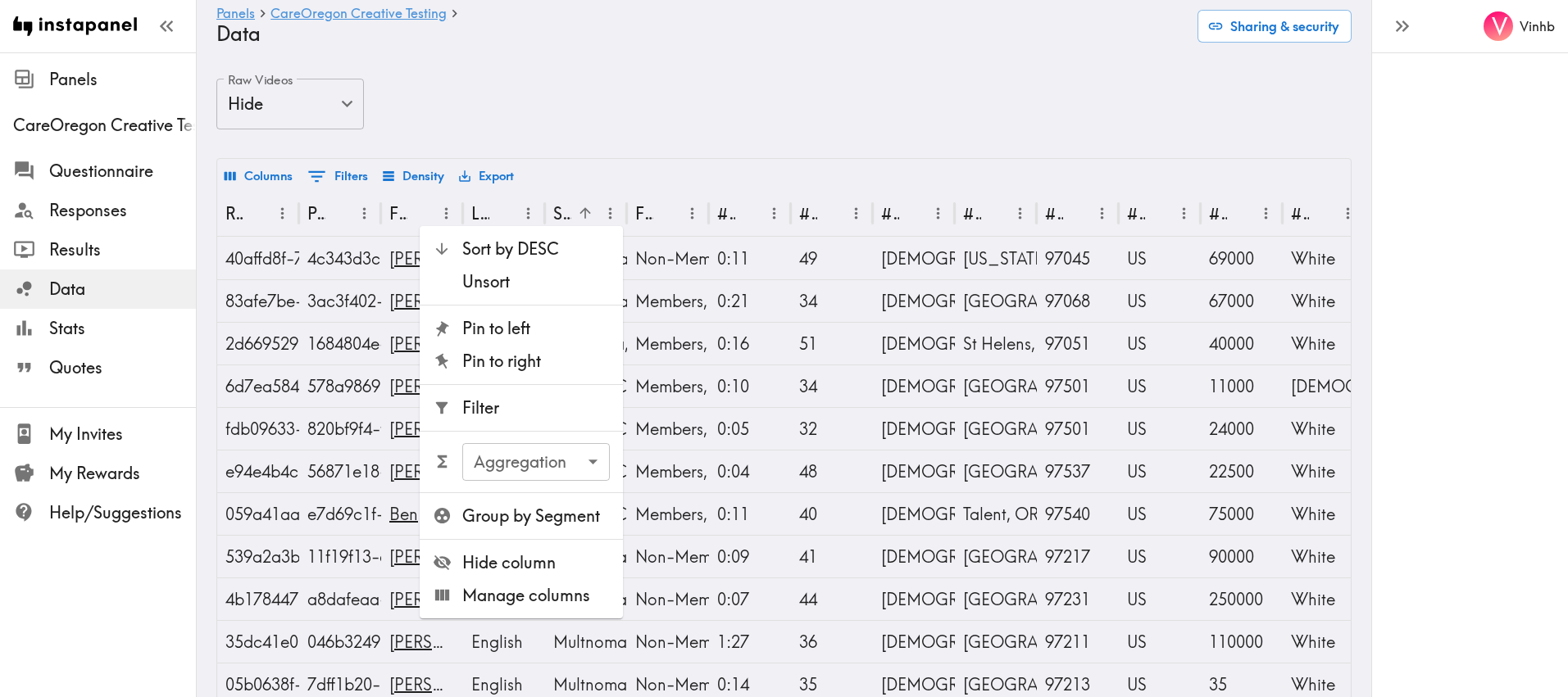
click at [645, 168] on div "Columns 0 Filters Density Export" at bounding box center [784, 175] width 1133 height 32
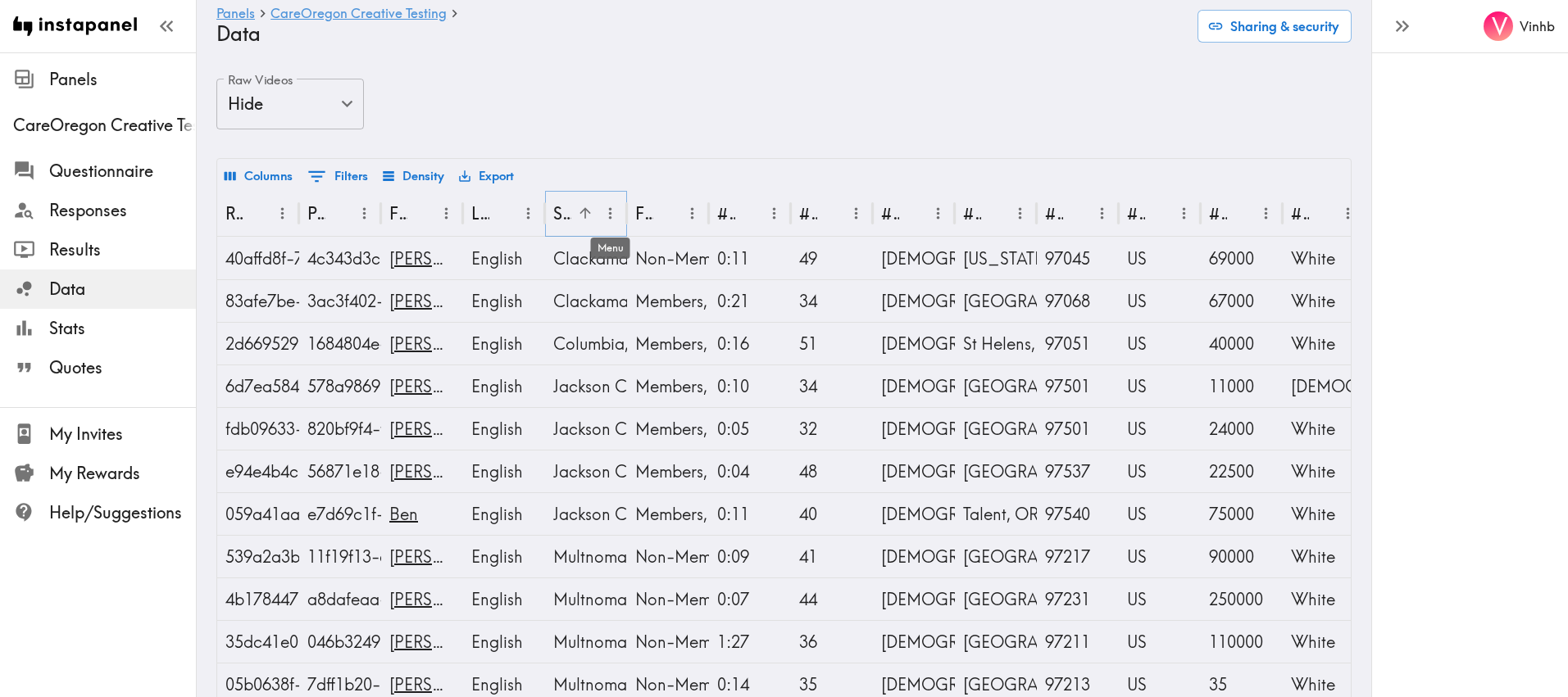
click at [611, 211] on icon "Menu" at bounding box center [609, 213] width 17 height 17
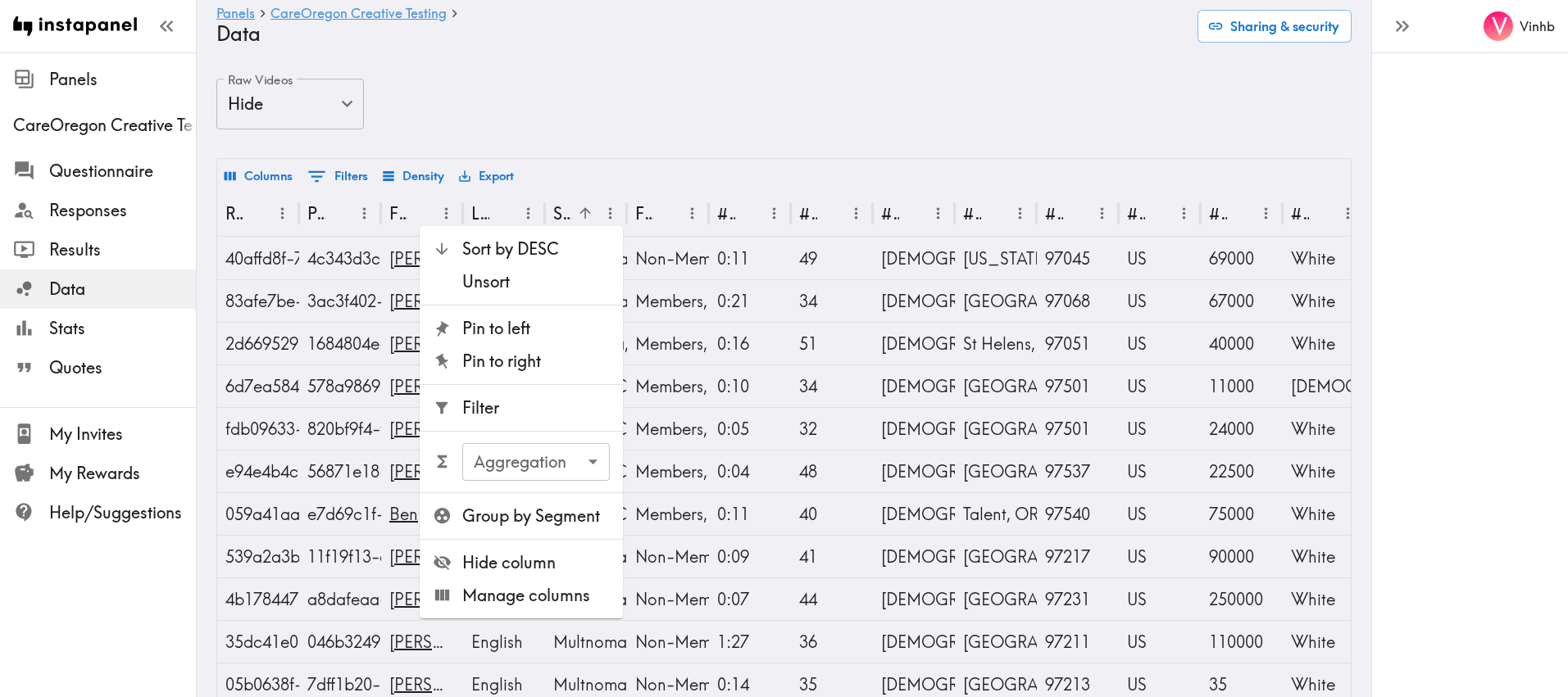
click at [537, 251] on span "Sort by DESC" at bounding box center [536, 249] width 147 height 23
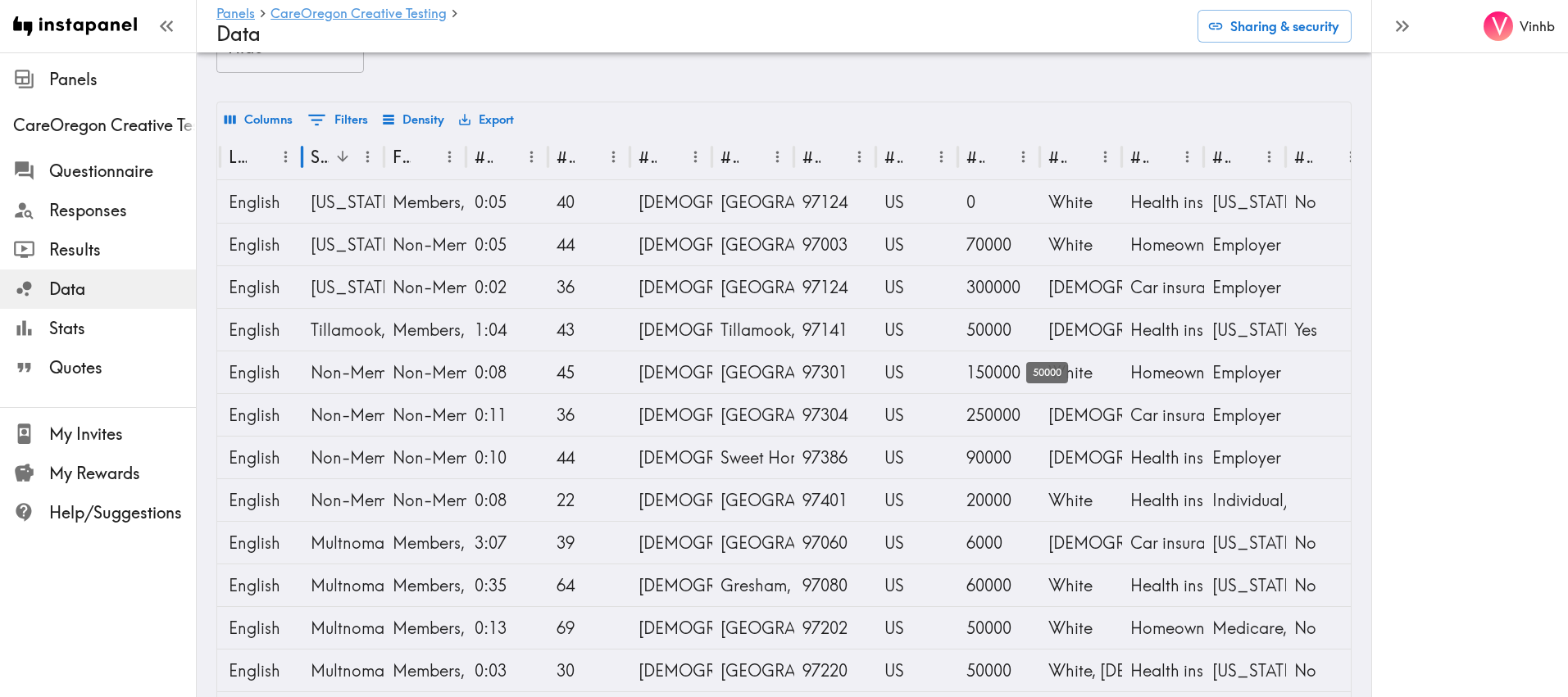
scroll to position [0, 433]
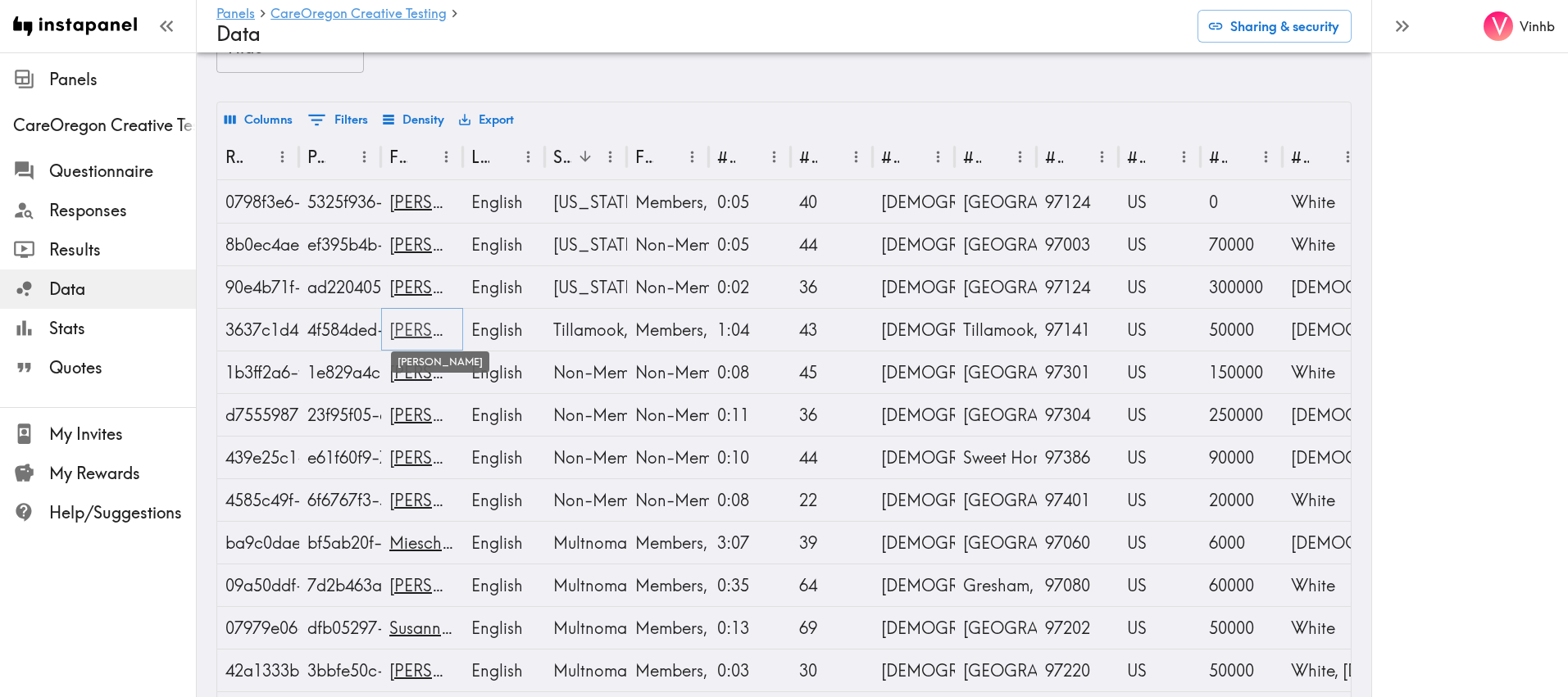
click at [415, 334] on link "[PERSON_NAME]" at bounding box center [455, 329] width 133 height 20
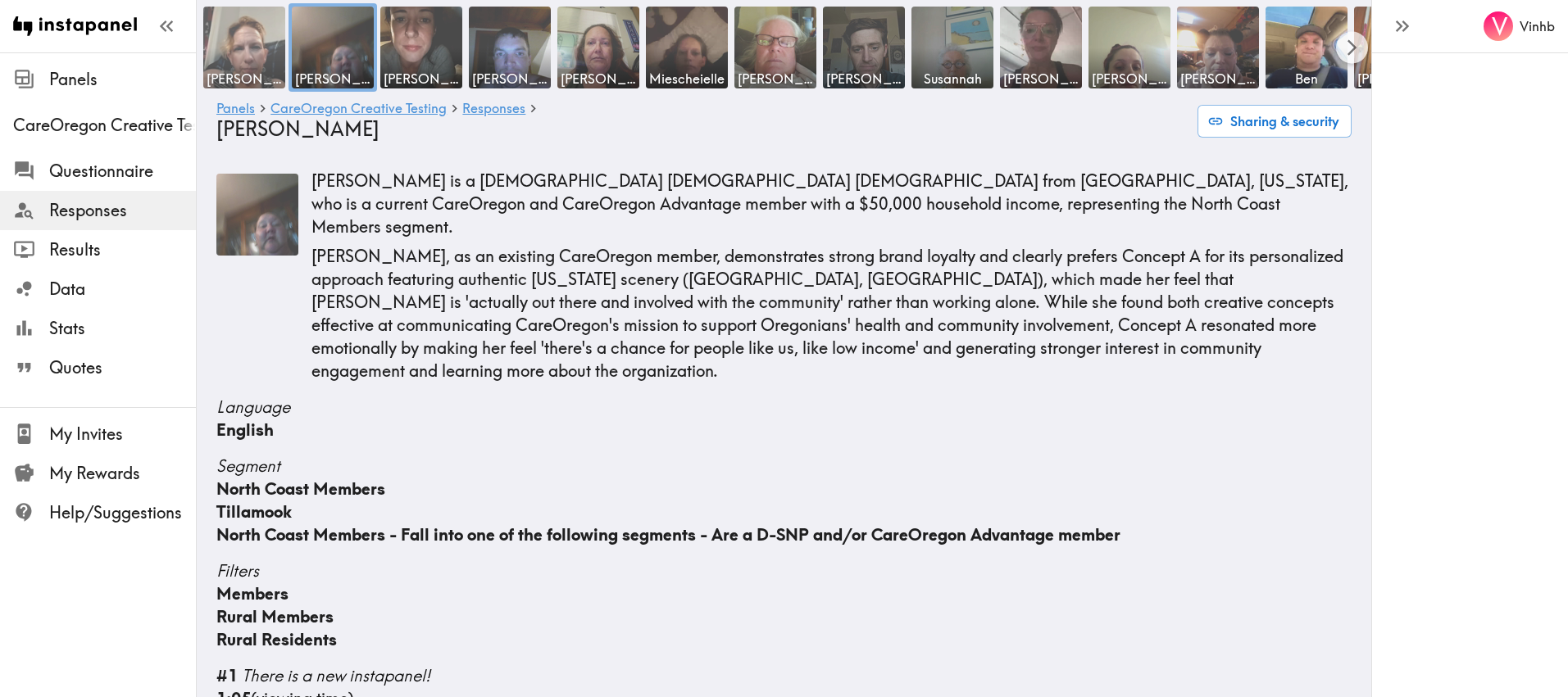
click at [252, 55] on img at bounding box center [244, 48] width 86 height 86
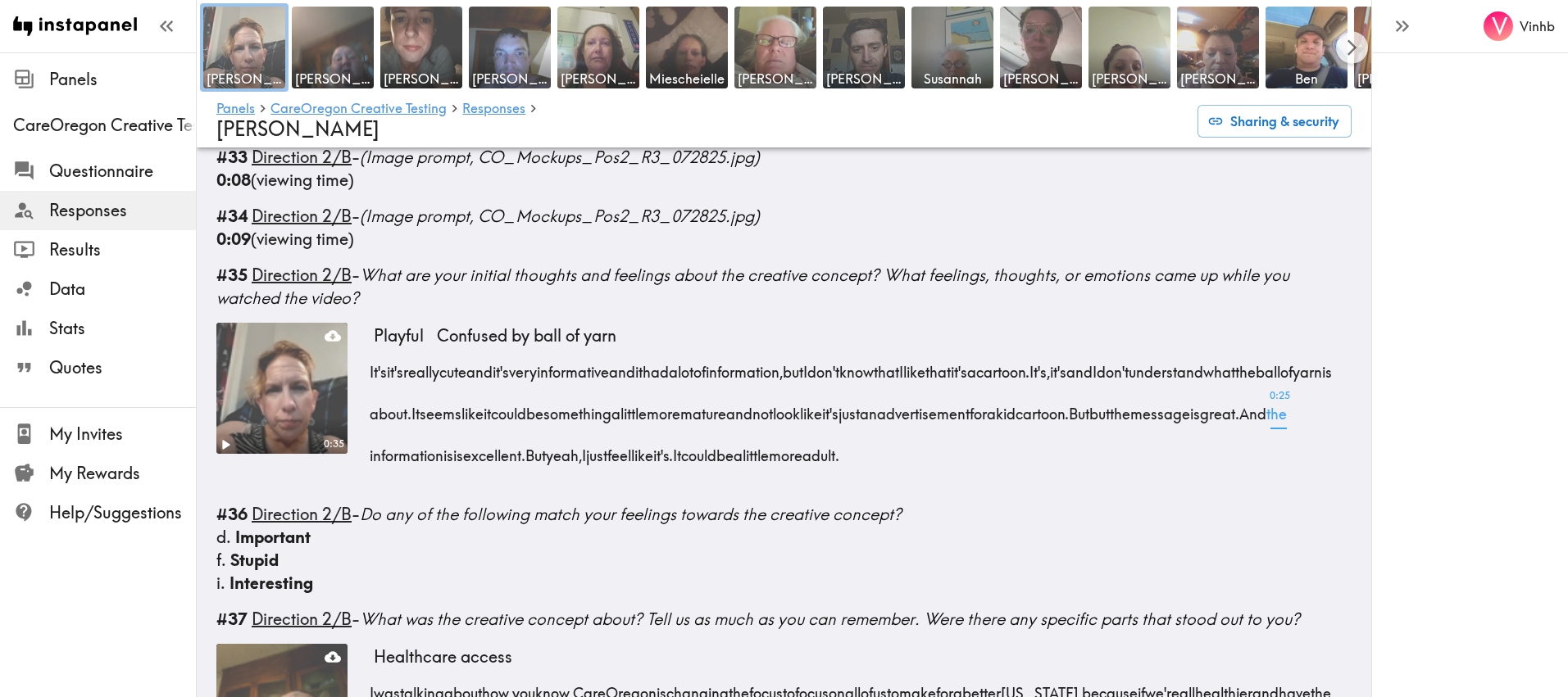
scroll to position [2220, 0]
